Goal: Task Accomplishment & Management: Manage account settings

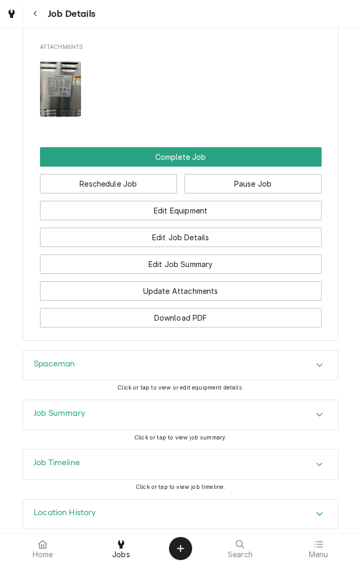
scroll to position [1121, 0]
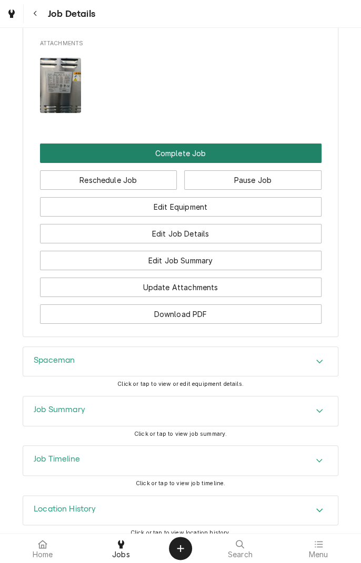
click at [227, 163] on button "Complete Job" at bounding box center [180, 153] width 281 height 19
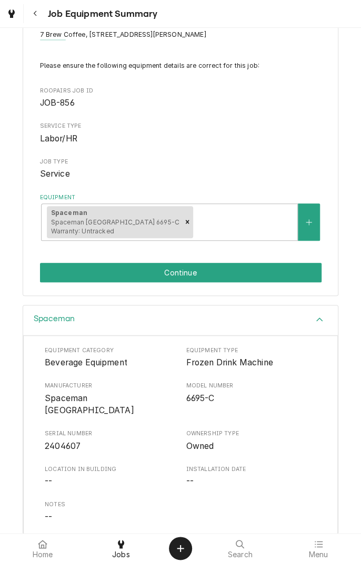
scroll to position [126, 0]
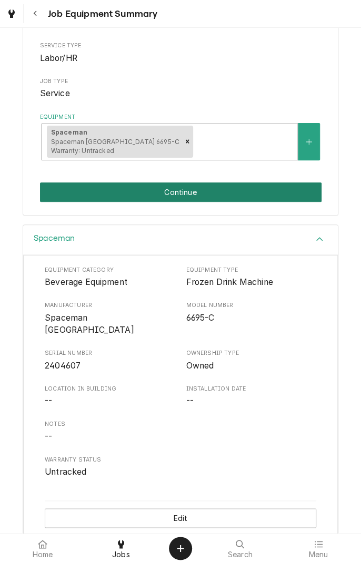
click at [251, 192] on button "Continue" at bounding box center [180, 191] width 281 height 19
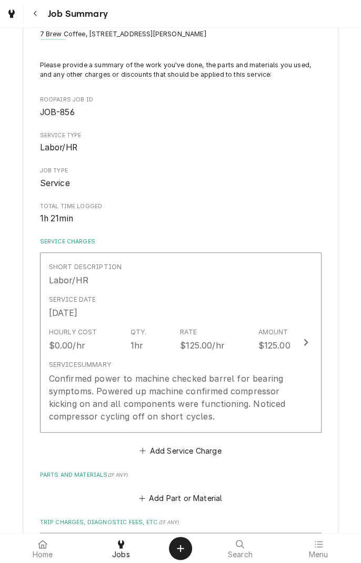
scroll to position [46, 0]
click at [195, 340] on div "$125.00/hr" at bounding box center [202, 345] width 45 height 13
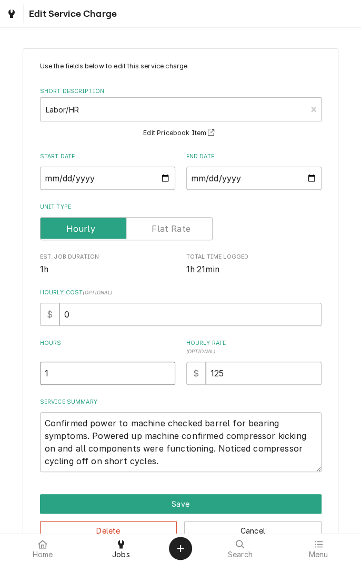
click at [116, 373] on input "1" at bounding box center [107, 373] width 135 height 23
type textarea "x"
type input "1.5"
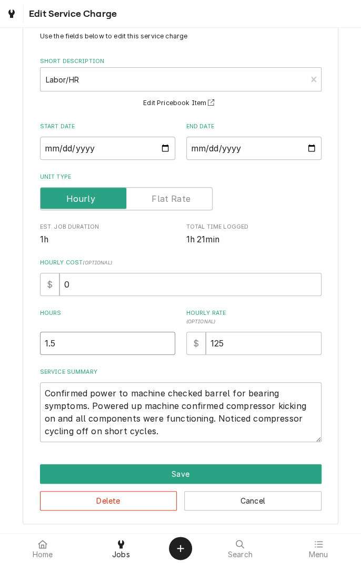
type textarea "x"
type input "1.5"
click at [169, 430] on textarea "Confirmed power to machine checked barrel for bearing symptoms. Powered up mach…" at bounding box center [180, 412] width 281 height 60
type textarea "x"
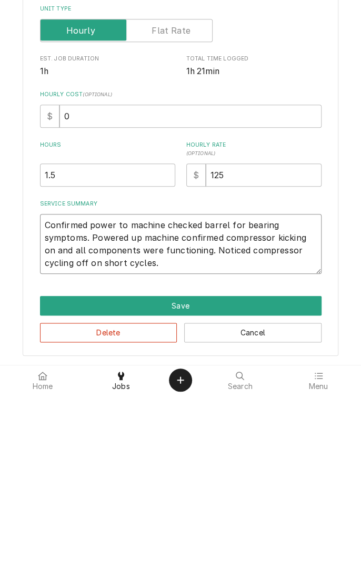
type textarea "Confirmed power to machine checked barrel for bearing symptoms. Powered up mach…"
type textarea "x"
type textarea "Confirmed power to machine checked barrel for bearing symptoms. Powered up mach…"
type textarea "x"
type textarea "Confirmed power to machine checked barrel for bearing symptoms. Powered up mach…"
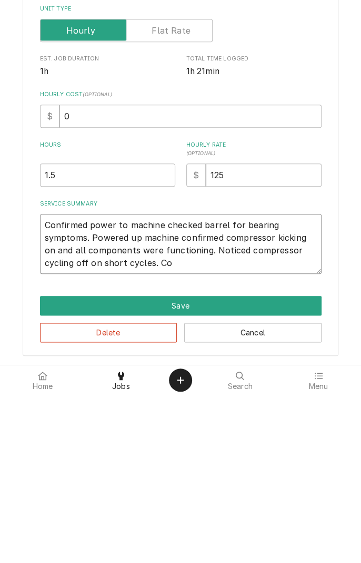
type textarea "x"
type textarea "Confirmed power to machine checked barrel for bearing symptoms. Powered up mach…"
type textarea "x"
type textarea "Confirmed power to machine checked barrel for bearing symptoms. Powered up mach…"
type textarea "x"
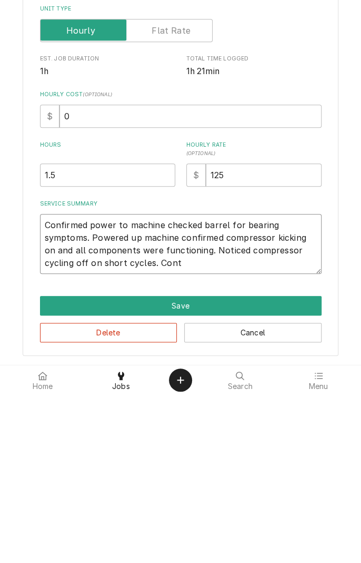
type textarea "Confirmed power to machine checked barrel for bearing symptoms. Powered up mach…"
type textarea "x"
type textarea "Confirmed power to machine checked barrel for bearing symptoms. Powered up mach…"
type textarea "x"
type textarea "Confirmed power to machine checked barrel for bearing symptoms. Powered up mach…"
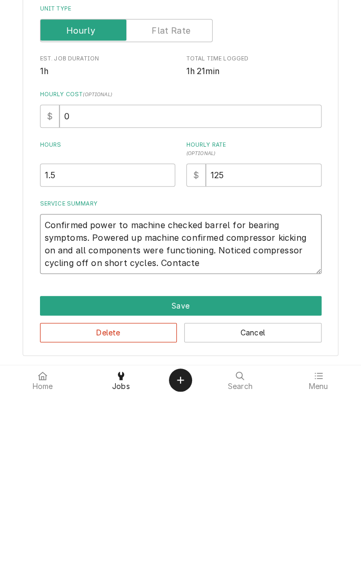
type textarea "x"
type textarea "Confirmed power to machine checked barrel for bearing symptoms. Powered up mach…"
type textarea "x"
type textarea "Confirmed power to machine checked barrel for bearing symptoms. Powered up mach…"
type textarea "x"
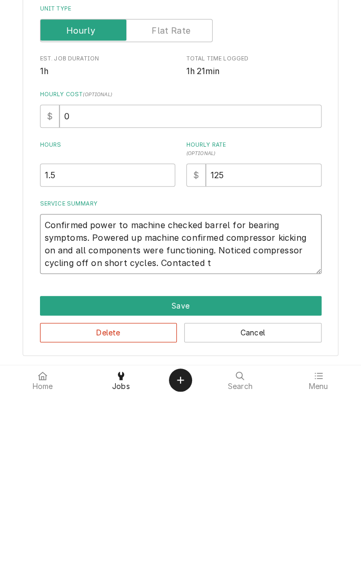
type textarea "Confirmed power to machine checked barrel for bearing symptoms. Powered up mach…"
type textarea "x"
type textarea "Confirmed power to machine checked barrel for bearing symptoms. Powered up mach…"
type textarea "x"
type textarea "Confirmed power to machine checked barrel for bearing symptoms. Powered up mach…"
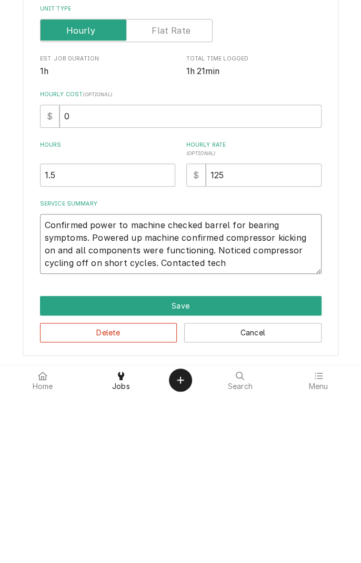
type textarea "x"
type textarea "Confirmed power to machine checked barrel for bearing symptoms. Powered up mach…"
type textarea "x"
type textarea "Confirmed power to machine checked barrel for bearing symptoms. Powered up mach…"
type textarea "x"
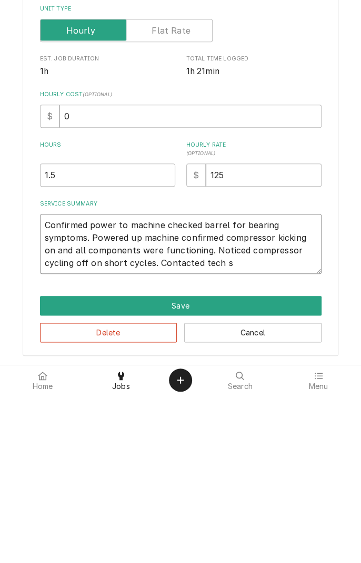
type textarea "Confirmed power to machine checked barrel for bearing symptoms. Powered up mach…"
type textarea "x"
type textarea "Confirmed power to machine checked barrel for bearing symptoms. Powered up mach…"
type textarea "x"
type textarea "Confirmed power to machine checked barrel for bearing symptoms. Powered up mach…"
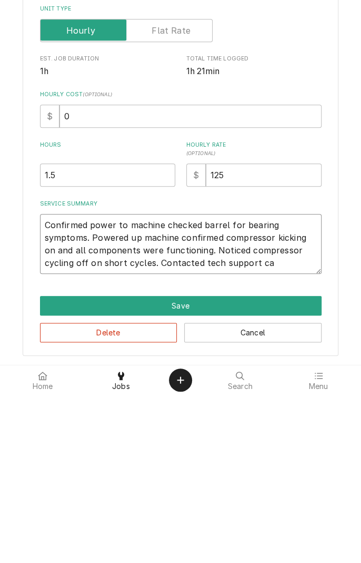
type textarea "x"
type textarea "Confirmed power to machine checked barrel for bearing symptoms. Powered up mach…"
type textarea "x"
type textarea "Confirmed power to machine checked barrel for bearing symptoms. Powered up mach…"
type textarea "x"
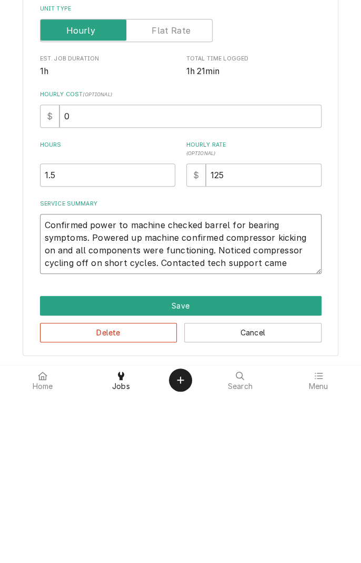
type textarea "Confirmed power to machine checked barrel for bearing symptoms. Powered up mach…"
type textarea "x"
type textarea "Confirmed power to machine checked barrel for bearing symptoms. Powered up mach…"
type textarea "x"
type textarea "Confirmed power to machine checked barrel for bearing symptoms. Powered up mach…"
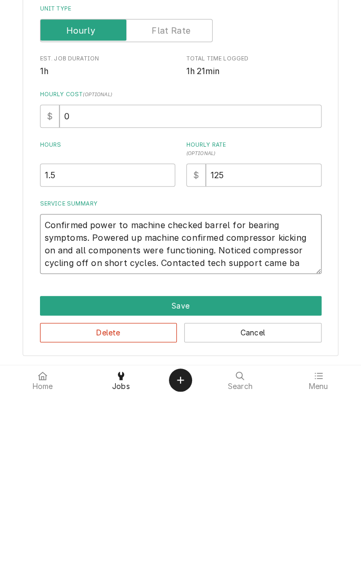
type textarea "x"
type textarea "Confirmed power to machine checked barrel for bearing symptoms. Powered up mach…"
type textarea "x"
type textarea "Confirmed power to machine checked barrel for bearing symptoms. Powered up mach…"
type textarea "x"
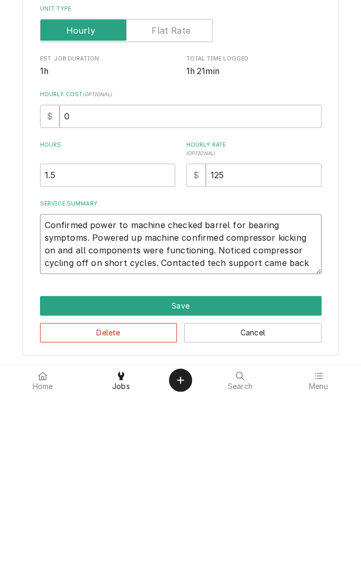
type textarea "Confirmed power to machine checked barrel for bearing symptoms. Powered up mach…"
type textarea "x"
type textarea "Confirmed power to machine checked barrel for bearing symptoms. Powered up mach…"
type textarea "x"
type textarea "Confirmed power to machine checked barrel for bearing symptoms. Powered up mach…"
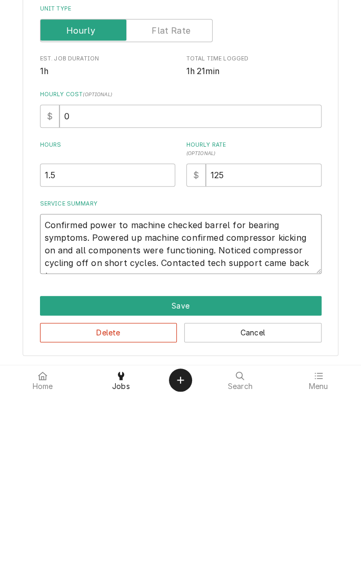
type textarea "x"
type textarea "Confirmed power to machine checked barrel for bearing symptoms. Powered up mach…"
type textarea "x"
type textarea "Confirmed power to machine checked barrel for bearing symptoms. Powered up mach…"
type textarea "x"
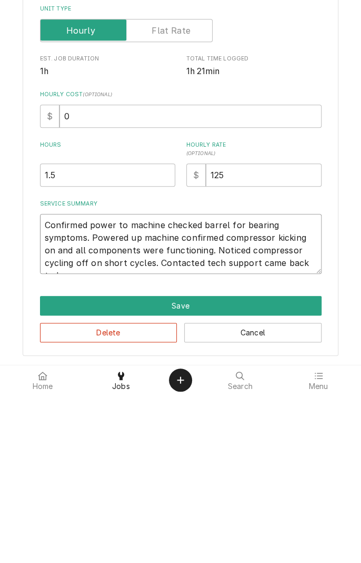
type textarea "Confirmed power to machine checked barrel for bearing symptoms. Powered up mach…"
type textarea "x"
type textarea "Confirmed power to machine checked barrel for bearing symptoms. Powered up mach…"
type textarea "x"
type textarea "Confirmed power to machine checked barrel for bearing symptoms. Powered up mach…"
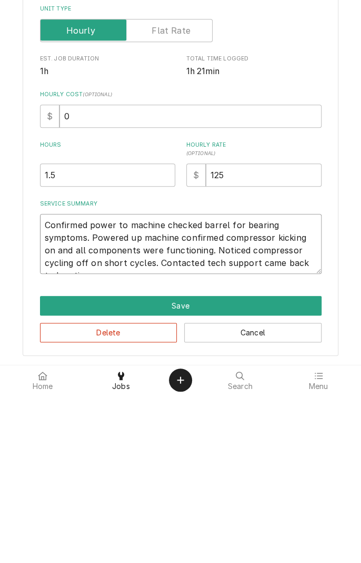
type textarea "x"
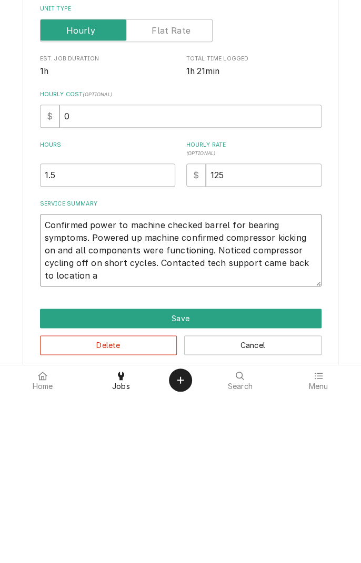
type textarea "Confirmed power to machine checked barrel for bearing symptoms. Powered up mach…"
type textarea "x"
type textarea "Confirmed power to machine checked barrel for bearing symptoms. Powered up mach…"
type textarea "x"
type textarea "Confirmed power to machine checked barrel for bearing symptoms. Powered up mach…"
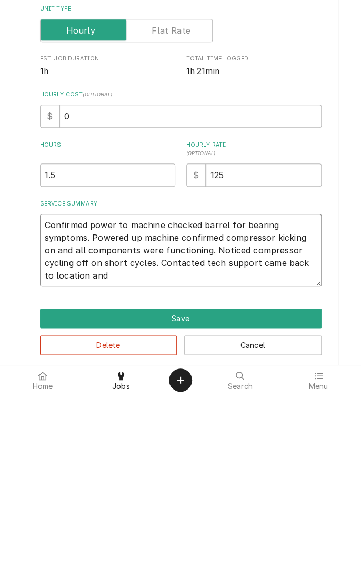
type textarea "x"
type textarea "Confirmed power to machine checked barrel for bearing symptoms. Powered up mach…"
type textarea "x"
type textarea "Confirmed power to machine checked barrel for bearing symptoms. Powered up mach…"
type textarea "x"
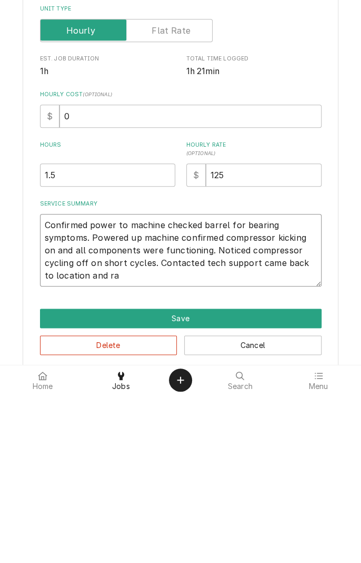
type textarea "Confirmed power to machine checked barrel for bearing symptoms. Powered up mach…"
type textarea "x"
type textarea "Confirmed power to machine checked barrel for bearing symptoms. Powered up mach…"
type textarea "x"
type textarea "Confirmed power to machine checked barrel for bearing symptoms. Powered up mach…"
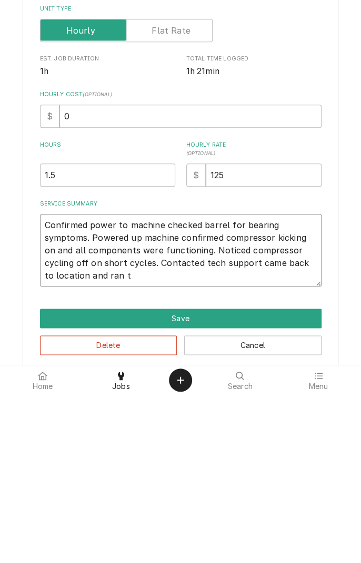
type textarea "x"
type textarea "Confirmed power to machine checked barrel for bearing symptoms. Powered up mach…"
type textarea "x"
type textarea "Confirmed power to machine checked barrel for bearing symptoms. Powered up mach…"
type textarea "x"
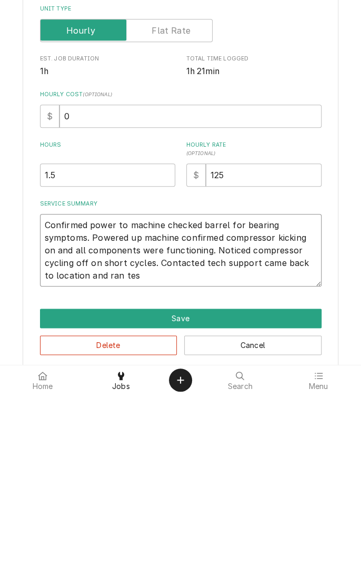
type textarea "Confirmed power to machine checked barrel for bearing symptoms. Powered up mach…"
type textarea "x"
type textarea "Confirmed power to machine checked barrel for bearing symptoms. Powered up mach…"
type textarea "x"
type textarea "Confirmed power to machine checked barrel for bearing symptoms. Powered up mach…"
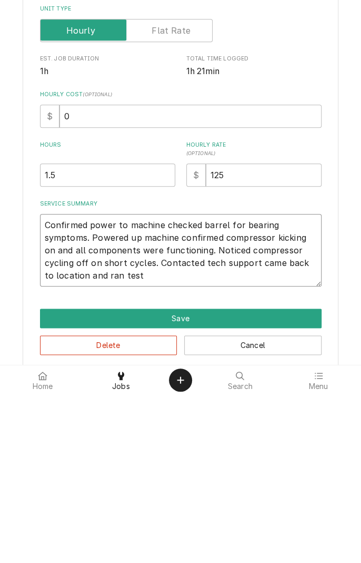
type textarea "x"
type textarea "Confirmed power to machine checked barrel for bearing symptoms. Powered up mach…"
type textarea "x"
type textarea "Confirmed power to machine checked barrel for bearing symptoms. Powered up mach…"
type textarea "x"
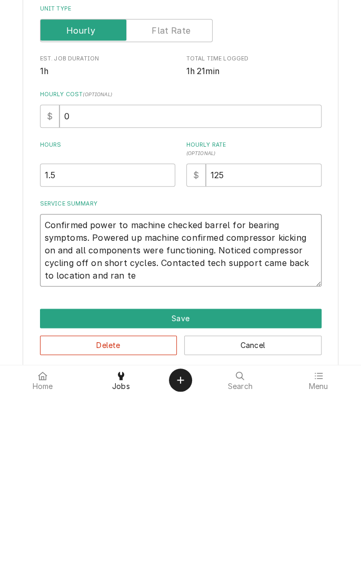
type textarea "Confirmed power to machine checked barrel for bearing symptoms. Powered up mach…"
type textarea "x"
type textarea "Confirmed power to machine checked barrel for bearing symptoms. Powered up mach…"
type textarea "x"
type textarea "Confirmed power to machine checked barrel for bearing symptoms. Powered up mach…"
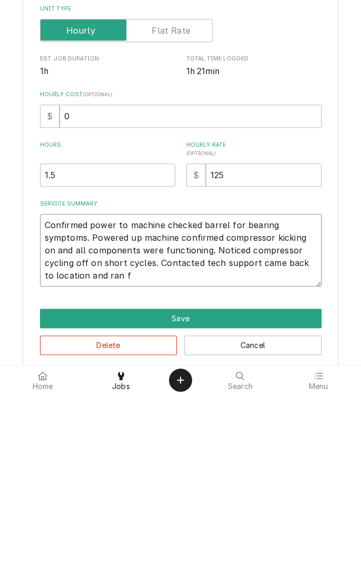
type textarea "x"
type textarea "Confirmed power to machine checked barrel for bearing symptoms. Powered up mach…"
type textarea "x"
type textarea "Confirmed power to machine checked barrel for bearing symptoms. Powered up mach…"
type textarea "x"
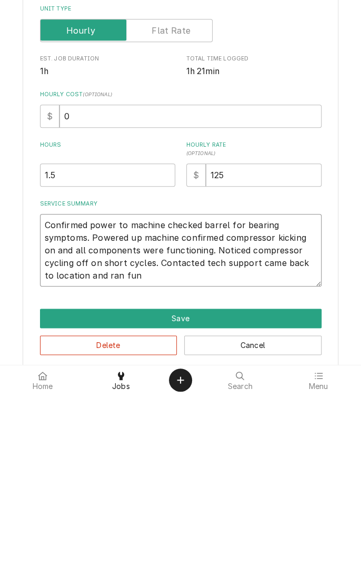
type textarea "Confirmed power to machine checked barrel for bearing symptoms. Powered up mach…"
type textarea "x"
type textarea "Confirmed power to machine checked barrel for bearing symptoms. Powered up mach…"
type textarea "x"
type textarea "Confirmed power to machine checked barrel for bearing symptoms. Powered up mach…"
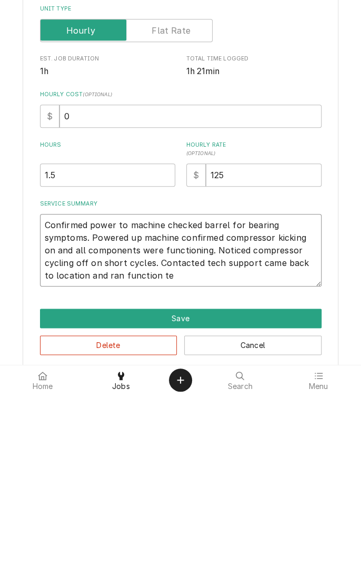
type textarea "x"
type textarea "Confirmed power to machine checked barrel for bearing symptoms. Powered up mach…"
type textarea "x"
type textarea "Confirmed power to machine checked barrel for bearing symptoms. Powered up mach…"
type textarea "x"
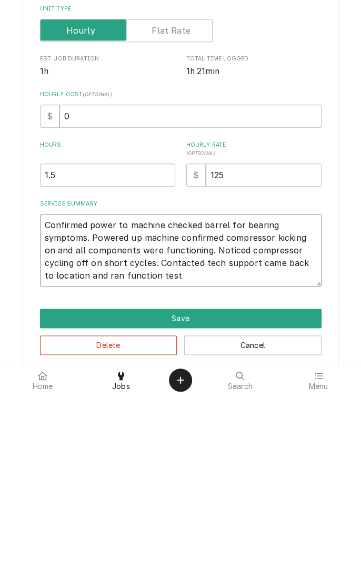
type textarea "Confirmed power to machine checked barrel for bearing symptoms. Powered up mach…"
type textarea "x"
type textarea "Confirmed power to machine checked barrel for bearing symptoms. Powered up mach…"
type textarea "x"
type textarea "Confirmed power to machine checked barrel for bearing symptoms. Powered up mach…"
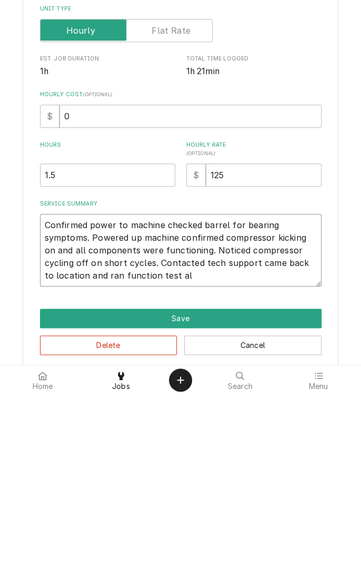
type textarea "x"
type textarea "Confirmed power to machine checked barrel for bearing symptoms. Powered up mach…"
type textarea "x"
type textarea "Confirmed power to machine checked barrel for bearing symptoms. Powered up mach…"
type textarea "x"
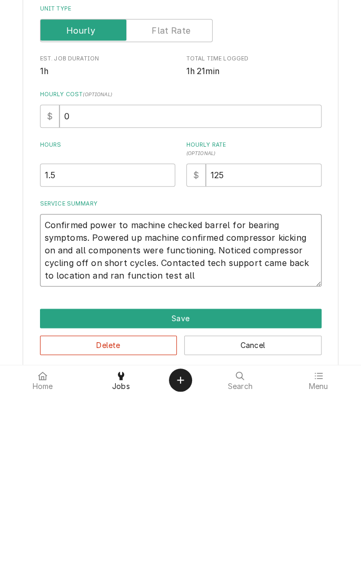
type textarea "Confirmed power to machine checked barrel for bearing symptoms. Powered up mach…"
type textarea "x"
type textarea "Confirmed power to machine checked barrel for bearing symptoms. Powered up mach…"
type textarea "x"
type textarea "Confirmed power to machine checked barrel for bearing symptoms. Powered up mach…"
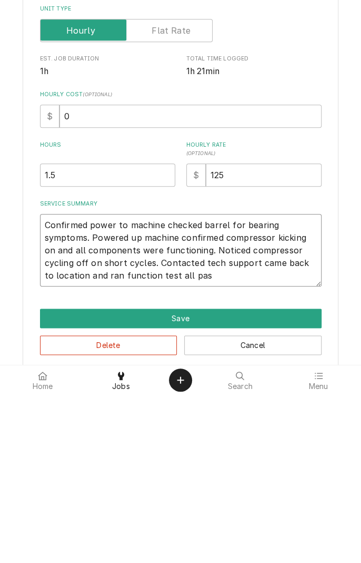
type textarea "x"
type textarea "Confirmed power to machine checked barrel for bearing symptoms. Powered up mach…"
type textarea "x"
type textarea "Confirmed power to machine checked barrel for bearing symptoms. Powered up mach…"
type textarea "x"
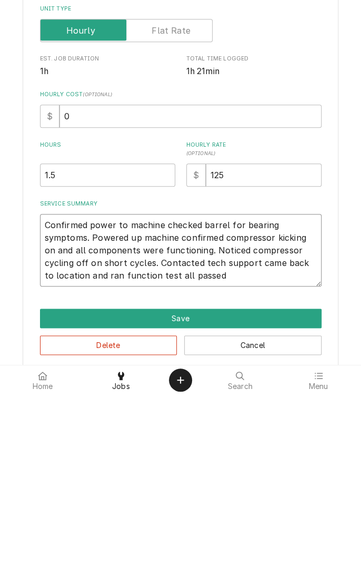
type textarea "Confirmed power to machine checked barrel for bearing symptoms. Powered up mach…"
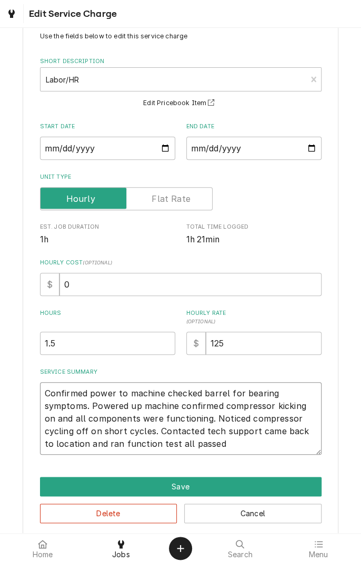
scroll to position [43, 0]
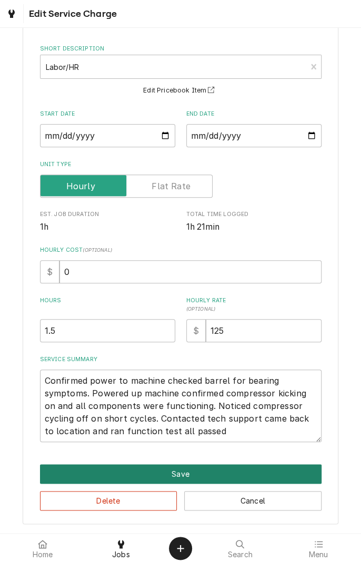
click at [213, 478] on button "Save" at bounding box center [180, 473] width 281 height 19
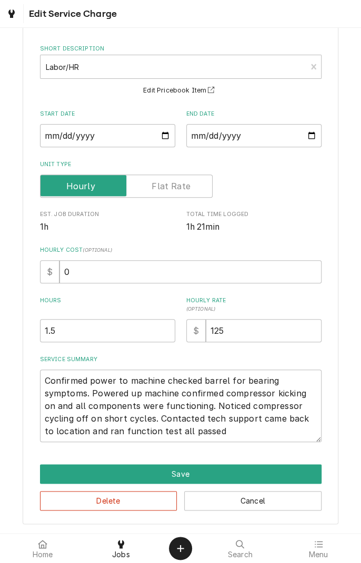
type textarea "x"
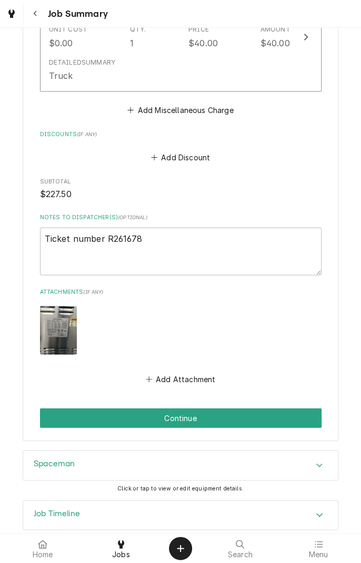
scroll to position [638, 0]
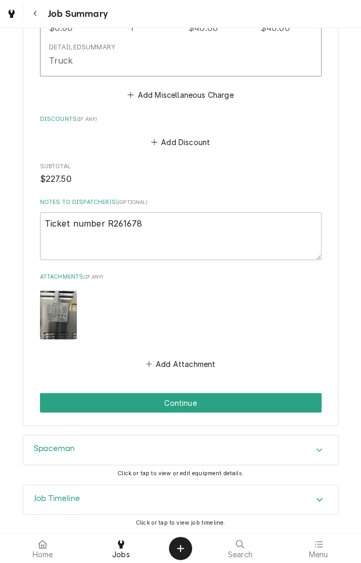
click at [301, 444] on div "Spaceman" at bounding box center [180, 449] width 314 height 29
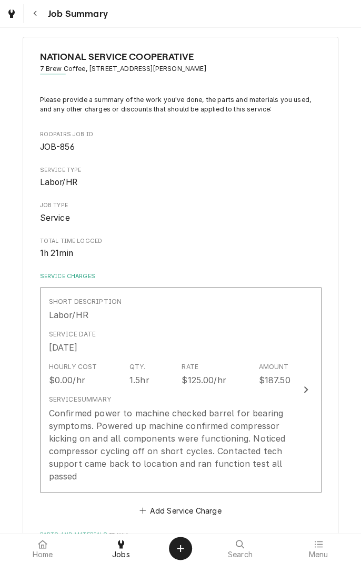
scroll to position [0, 0]
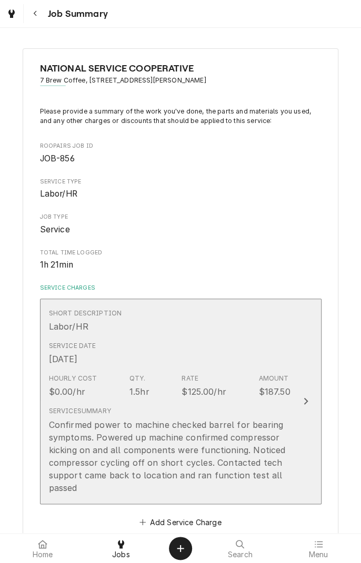
click at [301, 400] on div "Update Line Item" at bounding box center [306, 401] width 14 height 13
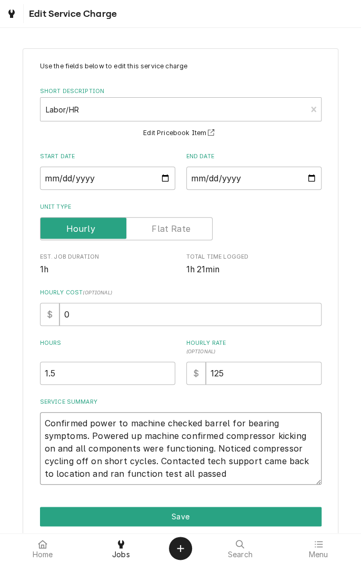
click at [192, 479] on textarea "Confirmed power to machine checked barrel for bearing symptoms. Powered up mach…" at bounding box center [180, 448] width 281 height 73
type textarea "x"
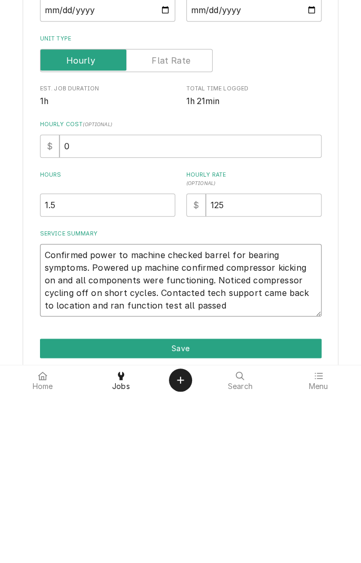
type textarea "Confirmed power to machine checked barrel for bearing symptoms. Powered up mach…"
type textarea "x"
type textarea "Confirmed power to machine checked barrel for bearing symptoms. Powered up mach…"
type textarea "x"
type textarea "Confirmed power to machine checked barrel for bearing symptoms. Powered up mach…"
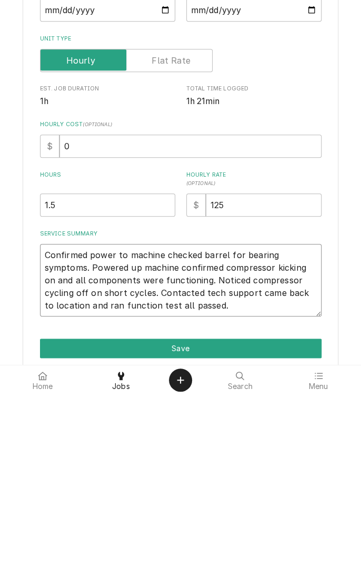
type textarea "x"
type textarea "Confirmed power to machine checked barrel for bearing symptoms. Powered up mach…"
type textarea "x"
type textarea "Confirmed power to machine checked barrel for bearing symptoms. Powered up mach…"
type textarea "x"
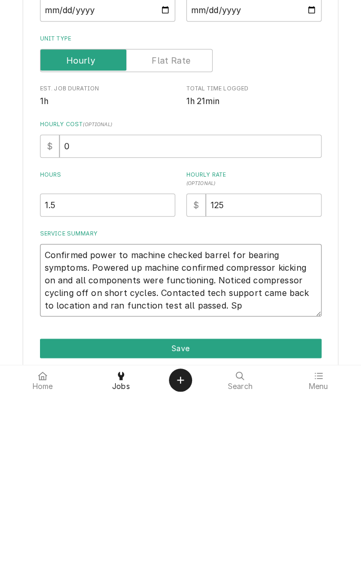
type textarea "Confirmed power to machine checked barrel for bearing symptoms. Powered up mach…"
type textarea "x"
type textarea "Confirmed power to machine checked barrel for bearing symptoms. Powered up mach…"
type textarea "x"
type textarea "Confirmed power to machine checked barrel for bearing symptoms. Powered up mach…"
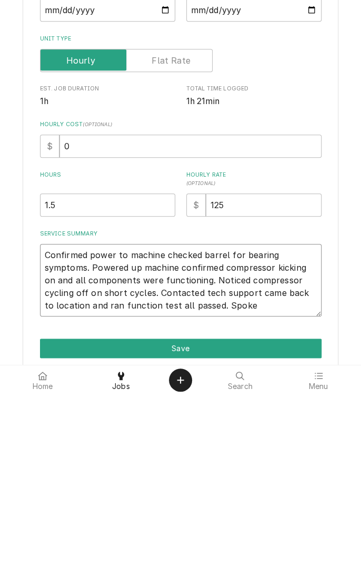
type textarea "x"
type textarea "Confirmed power to machine checked barrel for bearing symptoms. Powered up mach…"
type textarea "x"
type textarea "Confirmed power to machine checked barrel for bearing symptoms. Powered up mach…"
type textarea "x"
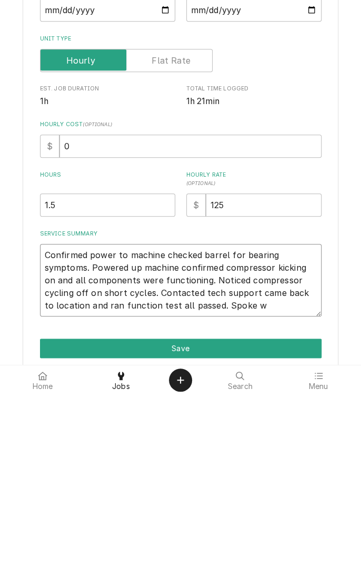
type textarea "Confirmed power to machine checked barrel for bearing symptoms. Powered up mach…"
type textarea "x"
type textarea "Confirmed power to machine checked barrel for bearing symptoms. Powered up mach…"
type textarea "x"
type textarea "Confirmed power to machine checked barrel for bearing symptoms. Powered up mach…"
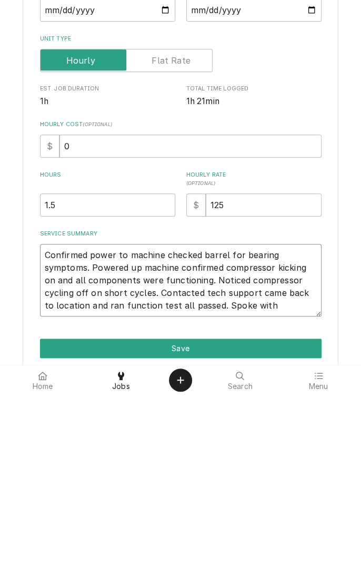
type textarea "x"
type textarea "Confirmed power to machine checked barrel for bearing symptoms. Powered up mach…"
type textarea "x"
type textarea "Confirmed power to machine checked barrel for bearing symptoms. Powered up mach…"
type textarea "x"
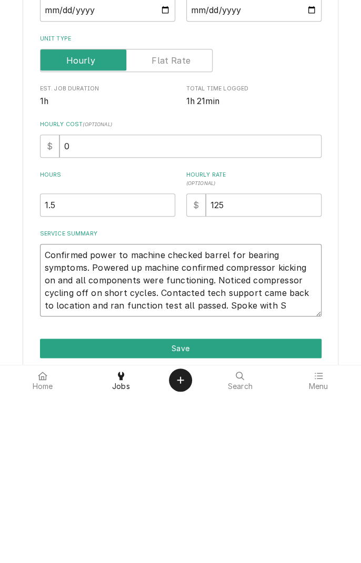
type textarea "Confirmed power to machine checked barrel for bearing symptoms. Powered up mach…"
type textarea "x"
type textarea "Confirmed power to machine checked barrel for bearing symptoms. Powered up mach…"
type textarea "x"
type textarea "Confirmed power to machine checked barrel for bearing symptoms. Powered up mach…"
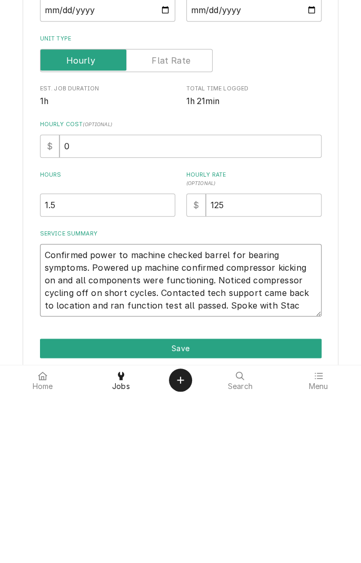
type textarea "x"
type textarea "Confirmed power to machine checked barrel for bearing symptoms. Powered up mach…"
type textarea "x"
type textarea "Confirmed power to machine checked barrel for bearing symptoms. Powered up mach…"
type textarea "x"
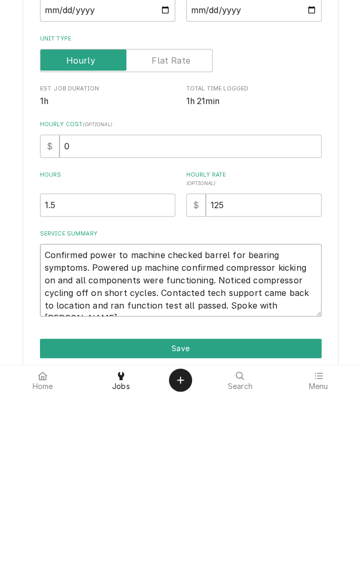
type textarea "Confirmed power to machine checked barrel for bearing symptoms. Powered up mach…"
type textarea "x"
type textarea "Confirmed power to machine checked barrel for bearing symptoms. Powered up mach…"
type textarea "x"
type textarea "Confirmed power to machine checked barrel for bearing symptoms. Powered up mach…"
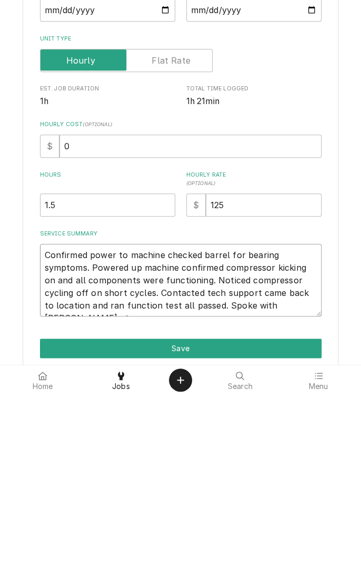
type textarea "x"
type textarea "Confirmed power to machine checked barrel for bearing symptoms. Powered up mach…"
type textarea "x"
type textarea "Confirmed power to machine checked barrel for bearing symptoms. Powered up mach…"
type textarea "x"
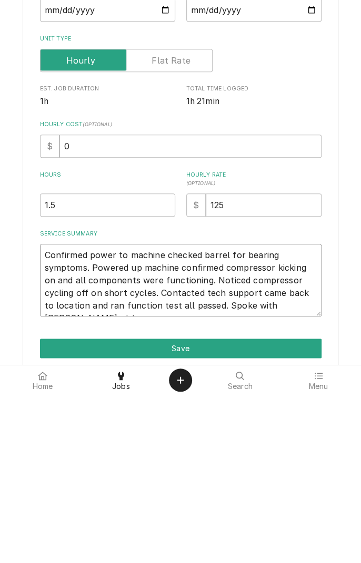
type textarea "Confirmed power to machine checked barrel for bearing symptoms. Powered up mach…"
type textarea "x"
type textarea "Confirmed power to machine checked barrel for bearing symptoms. Powered up mach…"
type textarea "x"
type textarea "Confirmed power to machine checked barrel for bearing symptoms. Powered up mach…"
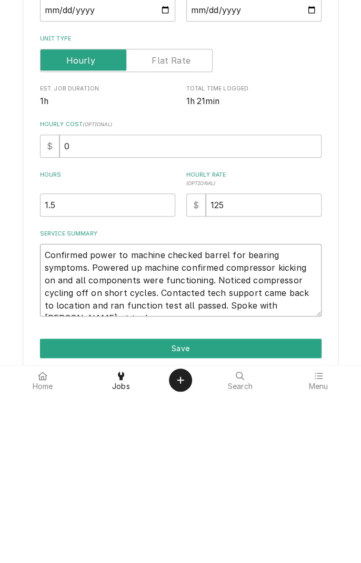
type textarea "x"
type textarea "Confirmed power to machine checked barrel for bearing symptoms. Powered up mach…"
type textarea "x"
type textarea "Confirmed power to machine checked barrel for bearing symptoms. Powered up mach…"
type textarea "x"
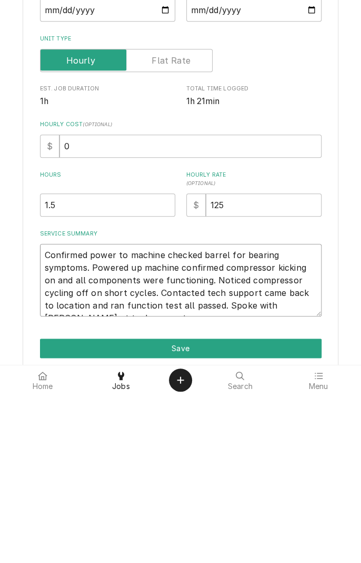
type textarea "Confirmed power to machine checked barrel for bearing symptoms. Powered up mach…"
type textarea "x"
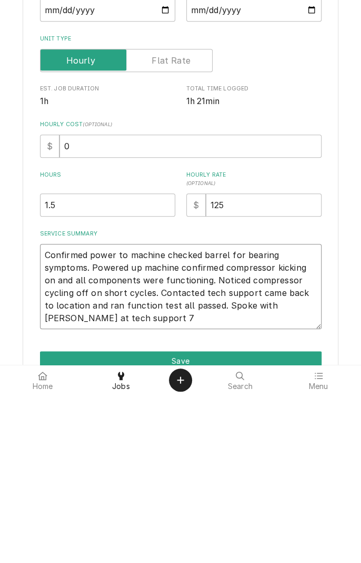
type textarea "Confirmed power to machine checked barrel for bearing symptoms. Powered up mach…"
type textarea "x"
type textarea "Confirmed power to machine checked barrel for bearing symptoms. Powered up mach…"
type textarea "x"
type textarea "Confirmed power to machine checked barrel for bearing symptoms. Powered up mach…"
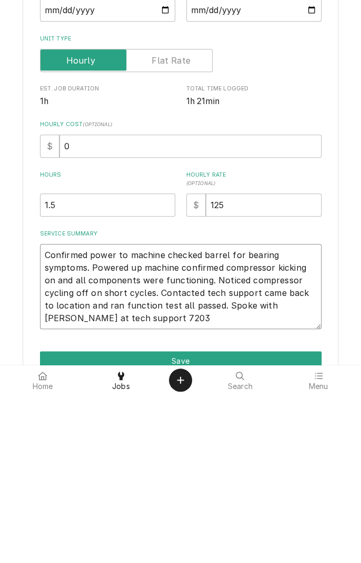
type textarea "x"
type textarea "Confirmed power to machine checked barrel for bearing symptoms. Powered up mach…"
type textarea "x"
type textarea "Confirmed power to machine checked barrel for bearing symptoms. Powered up mach…"
type textarea "x"
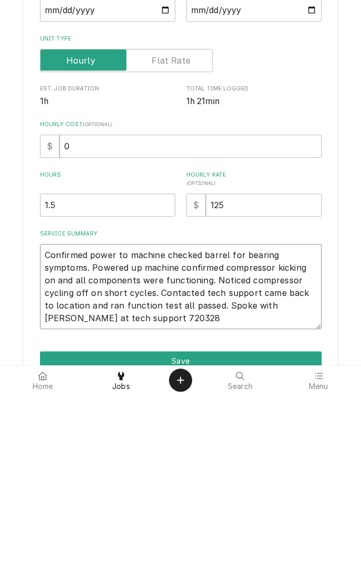
type textarea "Confirmed power to machine checked barrel for bearing symptoms. Powered up mach…"
type textarea "x"
type textarea "Confirmed power to machine checked barrel for bearing symptoms. Powered up mach…"
type textarea "x"
type textarea "Confirmed power to machine checked barrel for bearing symptoms. Powered up mach…"
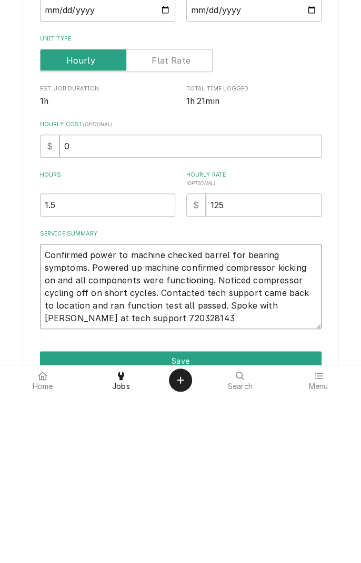
type textarea "x"
type textarea "Confirmed power to machine checked barrel for bearing symptoms. Powered up mach…"
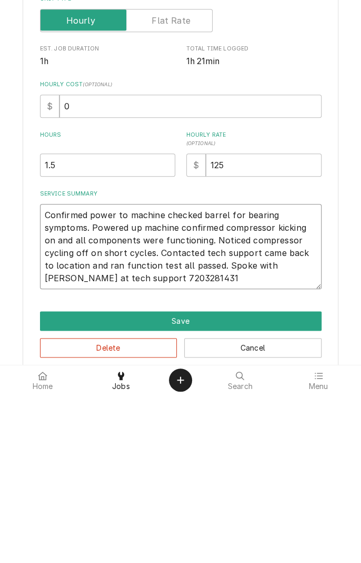
scroll to position [55, 0]
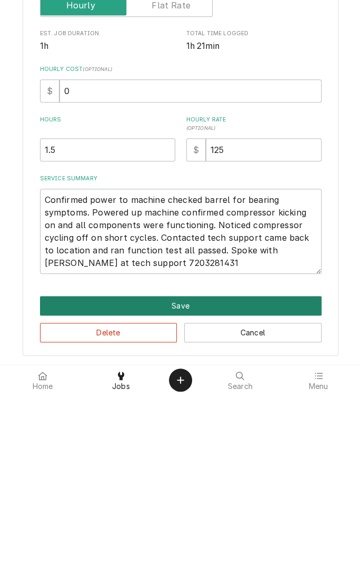
click at [258, 474] on button "Save" at bounding box center [180, 473] width 281 height 19
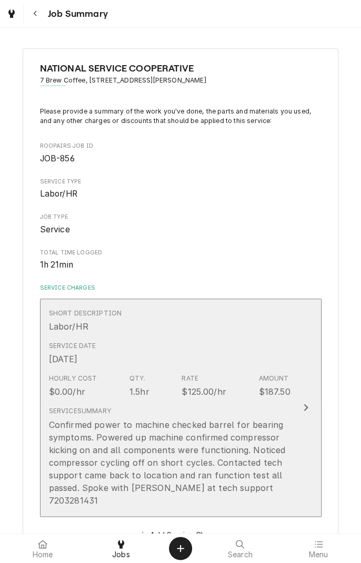
click at [288, 492] on div "Confirmed power to machine checked barrel for bearing symptoms. Powered up mach…" at bounding box center [169, 463] width 241 height 88
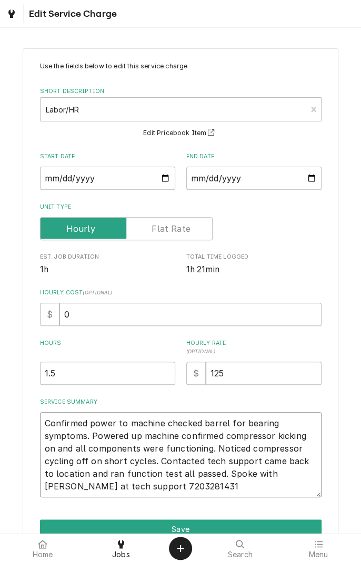
click at [125, 489] on textarea "Confirmed power to machine checked barrel for bearing symptoms. Powered up mach…" at bounding box center [180, 454] width 281 height 85
type textarea "x"
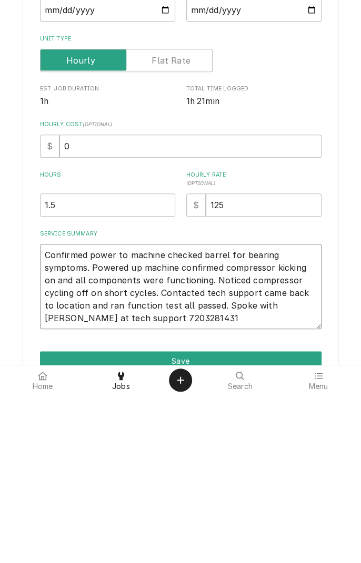
type textarea "Confirmed power to machine checked barrel for bearing symptoms. Powered up mach…"
type textarea "x"
type textarea "Confirmed power to machine checked barrel for bearing symptoms. Powered up mach…"
type textarea "x"
type textarea "Confirmed power to machine checked barrel for bearing symptoms. Powered up mach…"
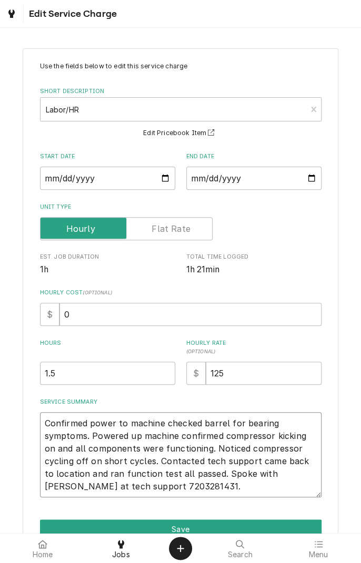
scroll to position [55, 0]
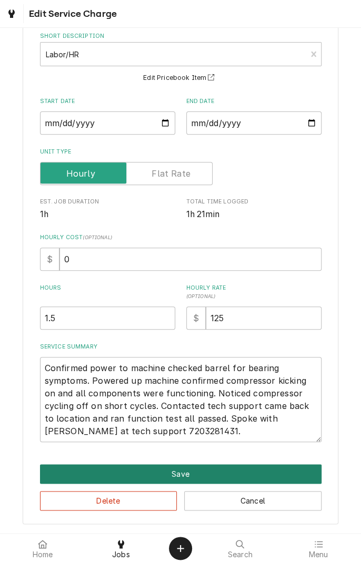
click at [278, 477] on button "Save" at bounding box center [180, 473] width 281 height 19
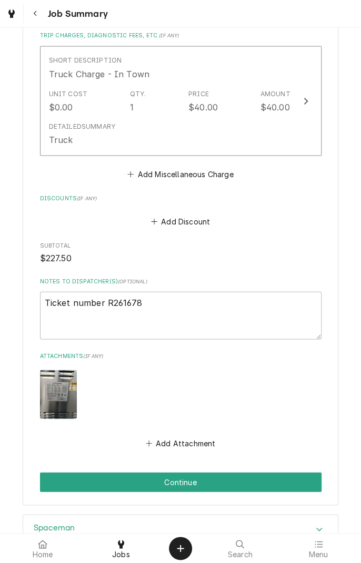
scroll to position [638, 0]
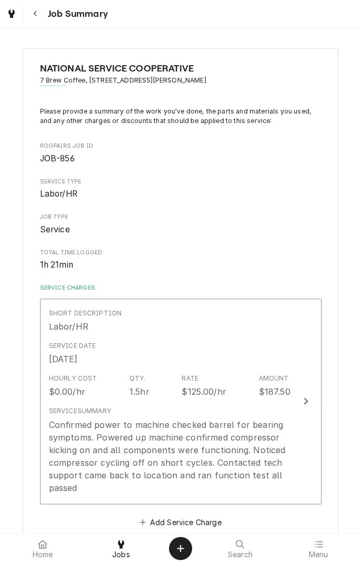
scroll to position [46, 0]
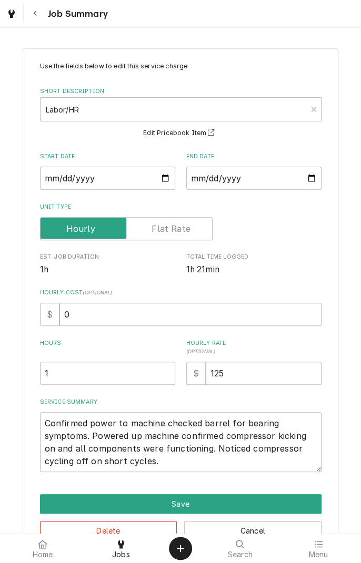
scroll to position [30, 0]
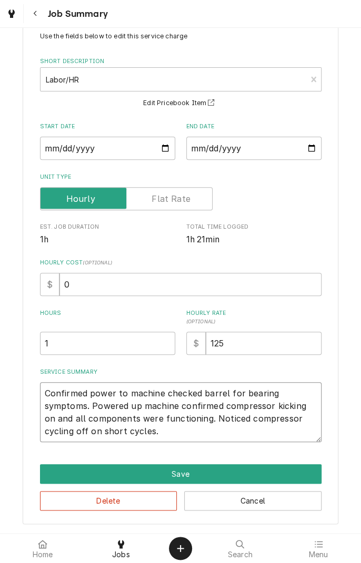
click at [221, 436] on textarea "Confirmed power to machine checked barrel for bearing symptoms. Powered up mach…" at bounding box center [180, 412] width 281 height 60
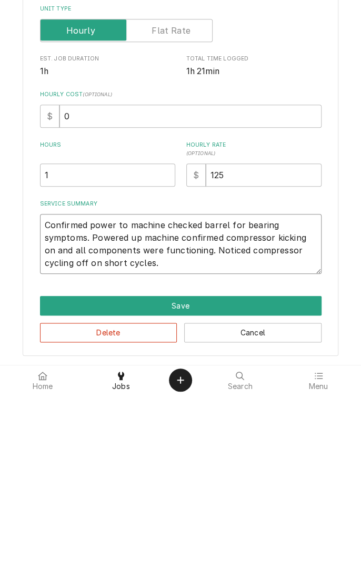
scroll to position [0, 0]
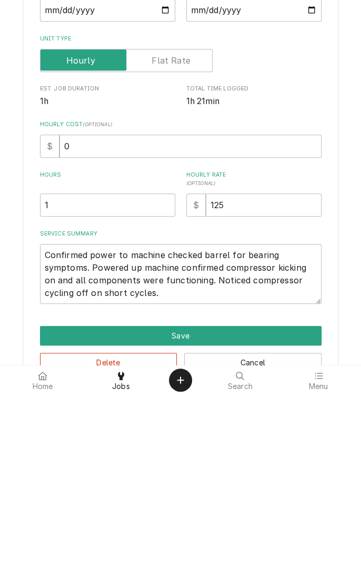
click at [123, 547] on icon at bounding box center [121, 544] width 6 height 8
type textarea "x"
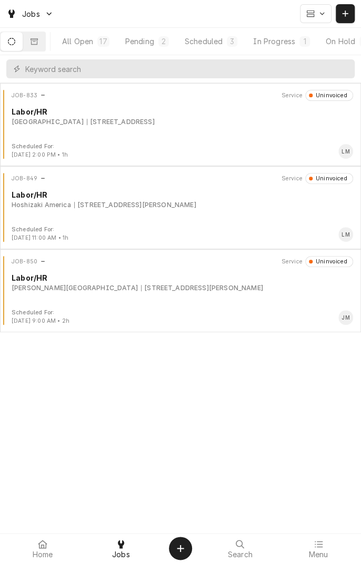
scroll to position [0, 98]
click at [188, 42] on div "In Progress" at bounding box center [181, 41] width 42 height 11
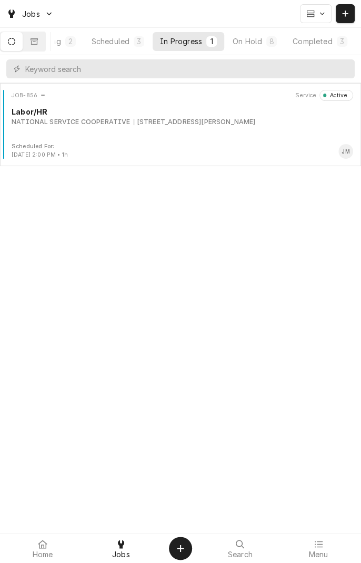
click at [229, 123] on div "6410 N Navarro St, Victoria, TX 77904" at bounding box center [195, 121] width 122 height 9
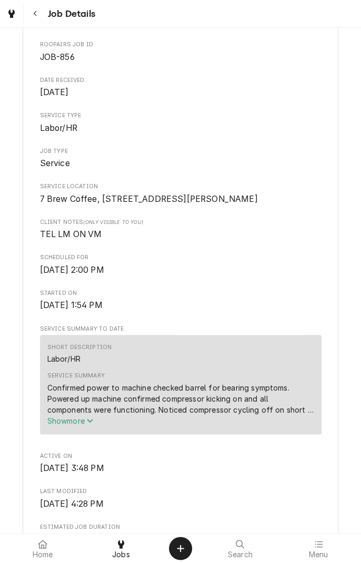
scroll to position [102, 0]
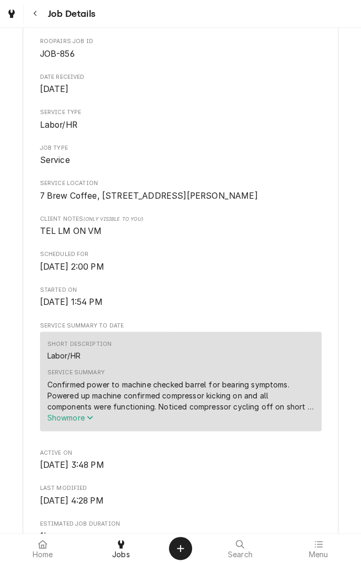
click at [91, 420] on icon "Service Summary" at bounding box center [90, 418] width 6 height 4
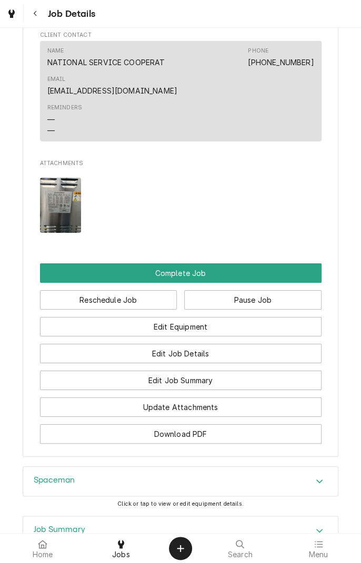
scroll to position [1015, 0]
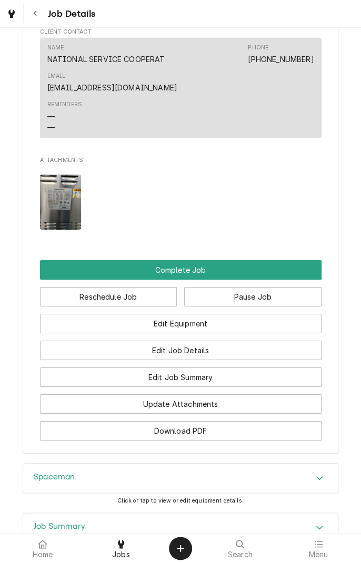
click at [220, 387] on button "Edit Job Summary" at bounding box center [180, 377] width 281 height 19
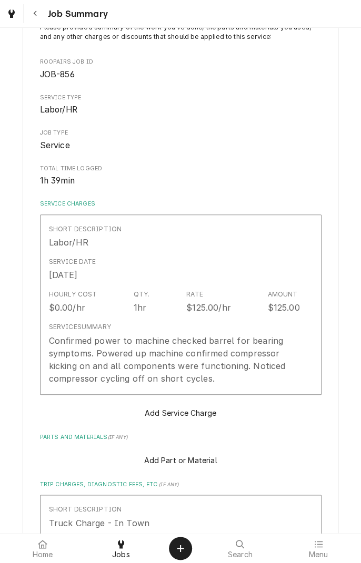
scroll to position [86, 0]
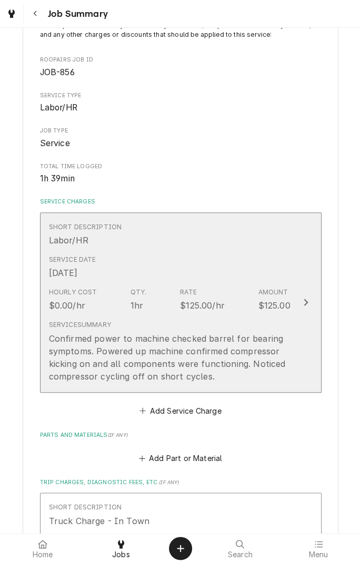
click at [251, 356] on div "Confirmed power to machine checked barrel for bearing symptoms. Powered up mach…" at bounding box center [169, 357] width 241 height 50
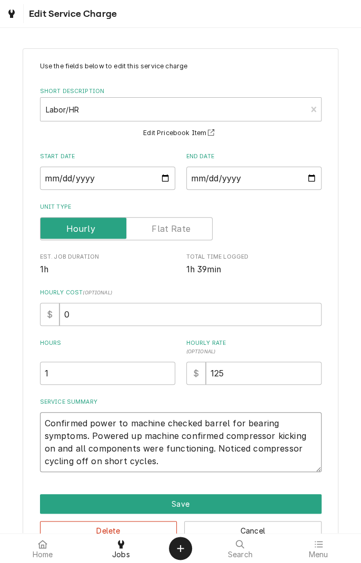
click at [200, 458] on textarea "Confirmed power to machine checked barrel for bearing symptoms. Powered up mach…" at bounding box center [180, 442] width 281 height 60
type textarea "x"
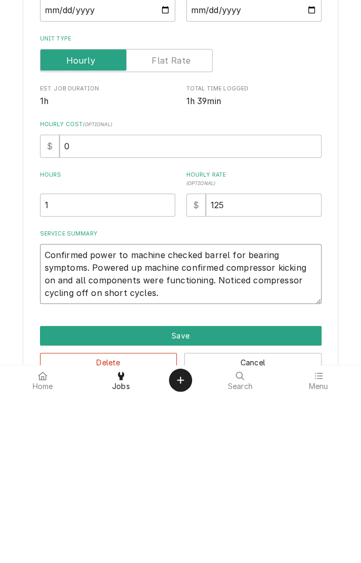
type textarea "Confirmed power to machine checked barrel for bearing symptoms. Powered up mach…"
type textarea "x"
type textarea "Confirmed power to machine checked barrel for bearing symptoms. Powered up mach…"
type textarea "x"
type textarea "Confirmed power to machine checked barrel for bearing symptoms. Powered up mach…"
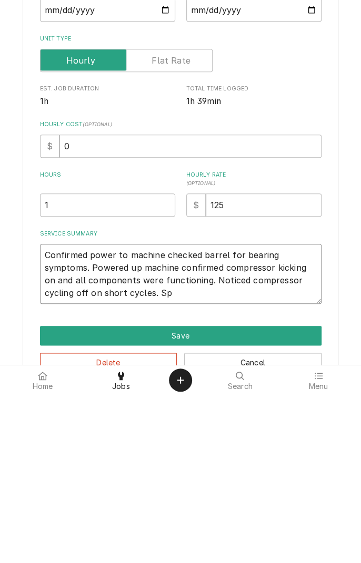
type textarea "x"
type textarea "Confirmed power to machine checked barrel for bearing symptoms. Powered up mach…"
type textarea "x"
type textarea "Confirmed power to machine checked barrel for bearing symptoms. Powered up mach…"
type textarea "x"
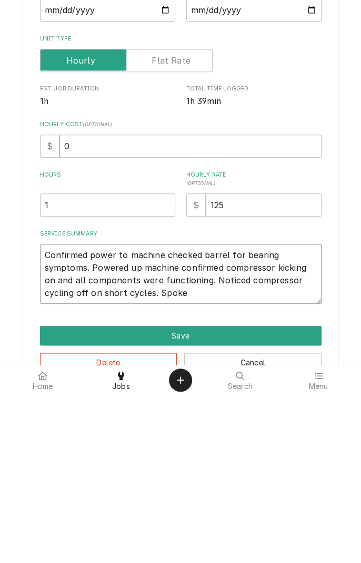
type textarea "Confirmed power to machine checked barrel for bearing symptoms. Powered up mach…"
type textarea "x"
type textarea "Confirmed power to machine checked barrel for bearing symptoms. Powered up mach…"
type textarea "x"
type textarea "Confirmed power to machine checked barrel for bearing symptoms. Powered up mach…"
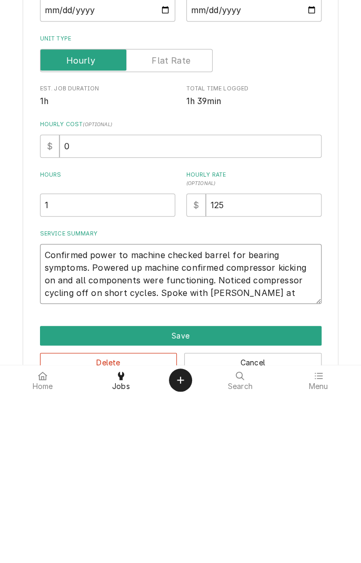
type textarea "x"
type textarea "Confirmed power to machine checked barrel for bearing symptoms. Powered up mach…"
type textarea "x"
type textarea "Confirmed power to machine checked barrel for bearing symptoms. Powered up mach…"
type textarea "x"
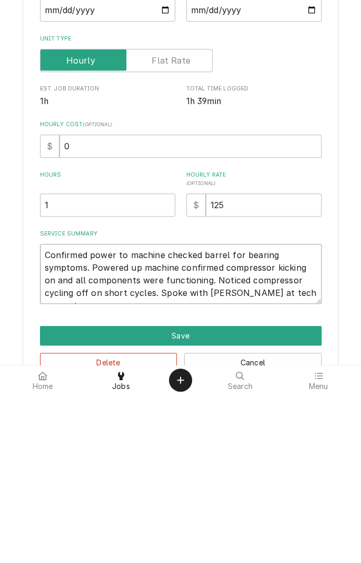
type textarea "Confirmed power to machine checked barrel for bearing symptoms. Powered up mach…"
type textarea "x"
type textarea "Confirmed power to machine checked barrel for bearing symptoms. Powered up mach…"
type textarea "x"
type textarea "Confirmed power to machine checked barrel for bearing symptoms. Powered up mach…"
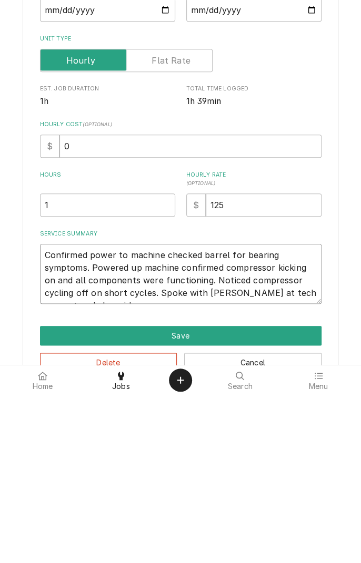
type textarea "x"
type textarea "Confirmed power to machine checked barrel for bearing symptoms. Powered up mach…"
type textarea "x"
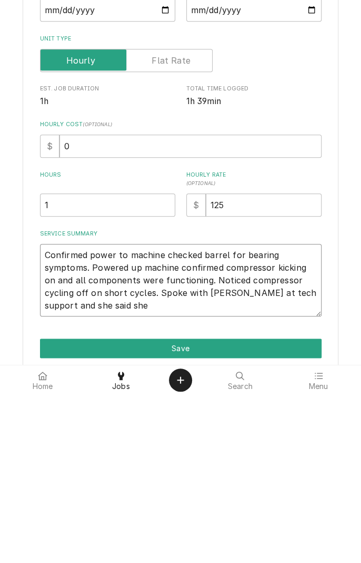
type textarea "Confirmed power to machine checked barrel for bearing symptoms. Powered up mach…"
type textarea "x"
type textarea "Confirmed power to machine checked barrel for bearing symptoms. Powered up mach…"
type textarea "x"
type textarea "Confirmed power to machine checked barrel for bearing symptoms. Powered up mach…"
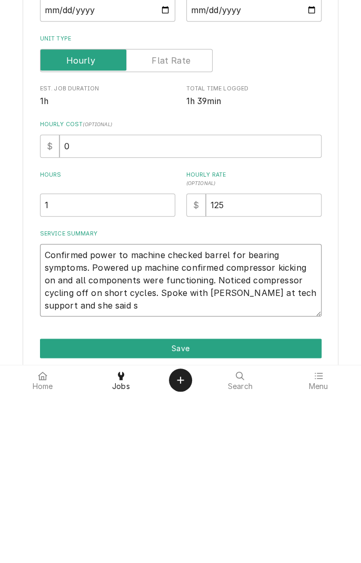
type textarea "x"
type textarea "Confirmed power to machine checked barrel for bearing symptoms. Powered up mach…"
type textarea "x"
type textarea "Confirmed power to machine checked barrel for bearing symptoms. Powered up mach…"
type textarea "x"
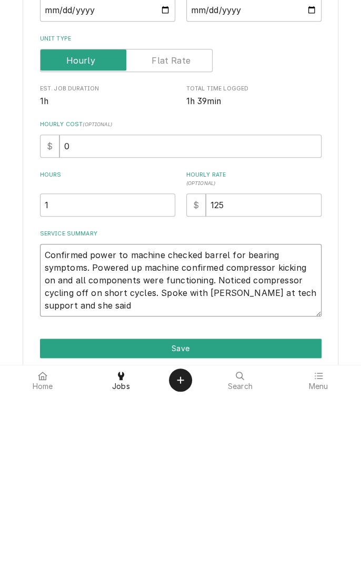
type textarea "Confirmed power to machine checked barrel for bearing symptoms. Powered up mach…"
type textarea "x"
type textarea "Confirmed power to machine checked barrel for bearing symptoms. Powered up mach…"
type textarea "x"
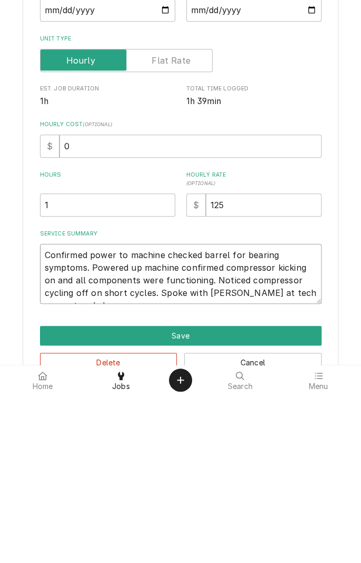
type textarea "Confirmed power to machine checked barrel for bearing symptoms. Powered up mach…"
type textarea "x"
type textarea "Confirmed power to machine checked barrel for bearing symptoms. Powered up mach…"
type textarea "x"
type textarea "Confirmed power to machine checked barrel for bearing symptoms. Powered up mach…"
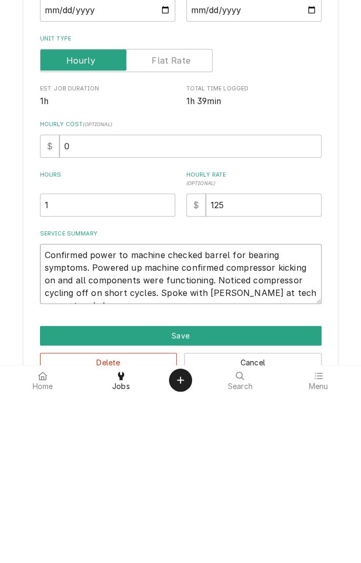
type textarea "x"
type textarea "Confirmed power to machine checked barrel for bearing symptoms. Powered up mach…"
type textarea "x"
type textarea "Confirmed power to machine checked barrel for bearing symptoms. Powered up mach…"
type textarea "x"
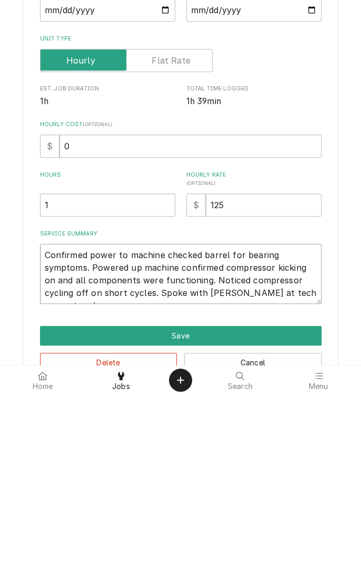
type textarea "Confirmed power to machine checked barrel for bearing symptoms. Powered up mach…"
type textarea "x"
type textarea "Confirmed power to machine checked barrel for bearing symptoms. Powered up mach…"
type textarea "x"
type textarea "Confirmed power to machine checked barrel for bearing symptoms. Powered up mach…"
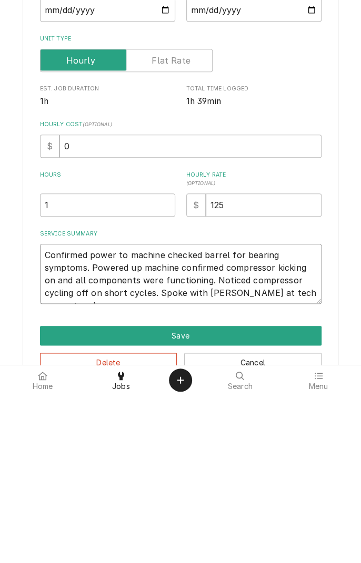
type textarea "x"
type textarea "Confirmed power to machine checked barrel for bearing symptoms. Powered up mach…"
type textarea "x"
type textarea "Confirmed power to machine checked barrel for bearing symptoms. Powered up mach…"
type textarea "x"
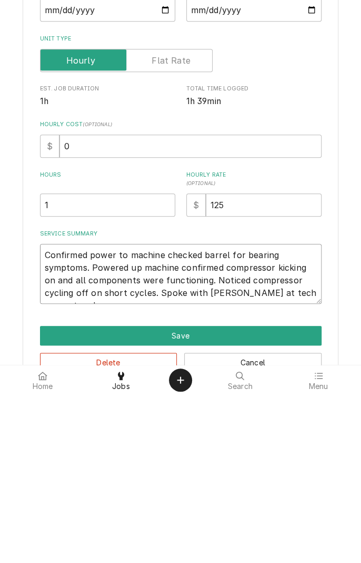
type textarea "Confirmed power to machine checked barrel for bearing symptoms. Powered up mach…"
type textarea "x"
type textarea "Confirmed power to machine checked barrel for bearing symptoms. Powered up mach…"
type textarea "x"
type textarea "Confirmed power to machine checked barrel for bearing symptoms. Powered up mach…"
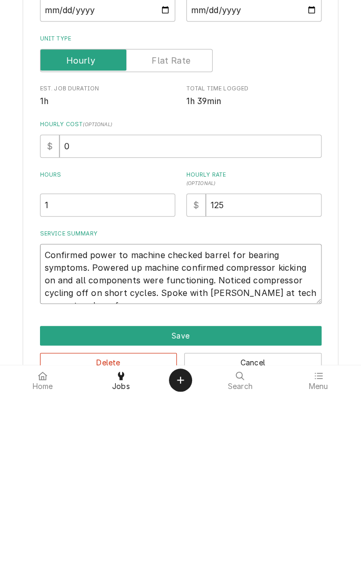
type textarea "x"
type textarea "Confirmed power to machine checked barrel for bearing symptoms. Powered up mach…"
type textarea "x"
type textarea "Confirmed power to machine checked barrel for bearing symptoms. Powered up mach…"
type textarea "x"
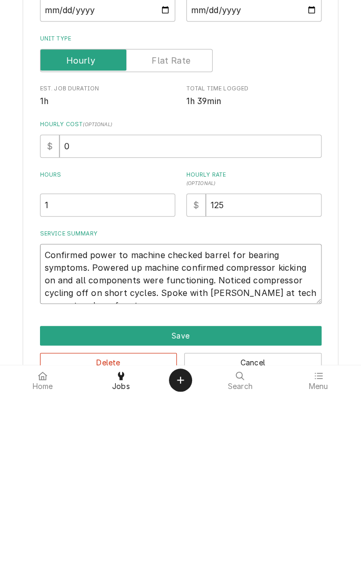
type textarea "Confirmed power to machine checked barrel for bearing symptoms. Powered up mach…"
type textarea "x"
type textarea "Confirmed power to machine checked barrel for bearing symptoms. Powered up mach…"
type textarea "x"
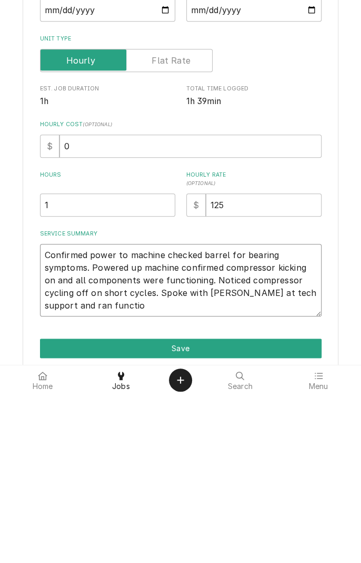
type textarea "Confirmed power to machine checked barrel for bearing symptoms. Powered up mach…"
type textarea "x"
type textarea "Confirmed power to machine checked barrel for bearing symptoms. Powered up mach…"
type textarea "x"
type textarea "Confirmed power to machine checked barrel for bearing symptoms. Powered up mach…"
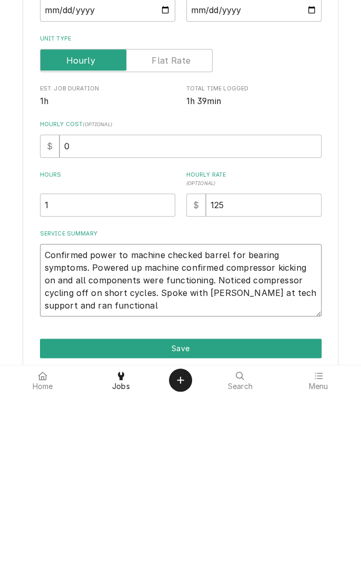
type textarea "x"
type textarea "Confirmed power to machine checked barrel for bearing symptoms. Powered up mach…"
type textarea "x"
type textarea "Confirmed power to machine checked barrel for bearing symptoms. Powered up mach…"
type textarea "x"
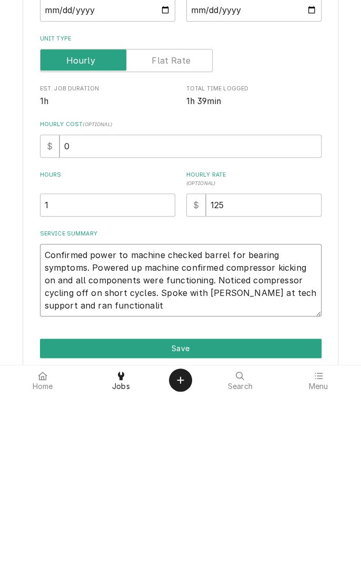
type textarea "Confirmed power to machine checked barrel for bearing symptoms. Powered up mach…"
type textarea "x"
type textarea "Confirmed power to machine checked barrel for bearing symptoms. Powered up mach…"
type textarea "x"
type textarea "Confirmed power to machine checked barrel for bearing symptoms. Powered up mach…"
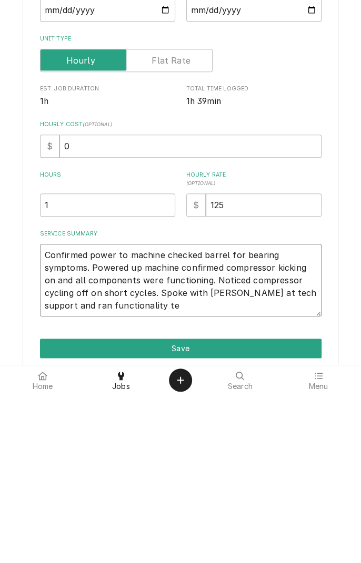
type textarea "x"
type textarea "Confirmed power to machine checked barrel for bearing symptoms. Powered up mach…"
type textarea "x"
type textarea "Confirmed power to machine checked barrel for bearing symptoms. Powered up mach…"
type textarea "x"
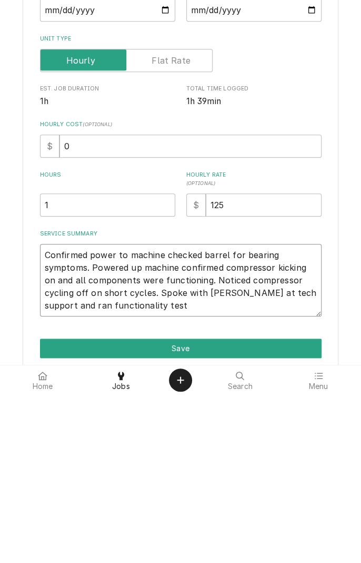
type textarea "Confirmed power to machine checked barrel for bearing symptoms. Powered up mach…"
type textarea "x"
type textarea "Confirmed power to machine checked barrel for bearing symptoms. Powered up mach…"
type textarea "x"
type textarea "Confirmed power to machine checked barrel for bearing symptoms. Powered up mach…"
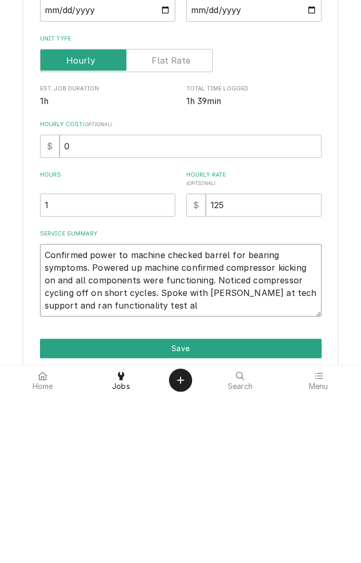
type textarea "x"
type textarea "Confirmed power to machine checked barrel for bearing symptoms. Powered up mach…"
type textarea "x"
type textarea "Confirmed power to machine checked barrel for bearing symptoms. Powered up mach…"
type textarea "x"
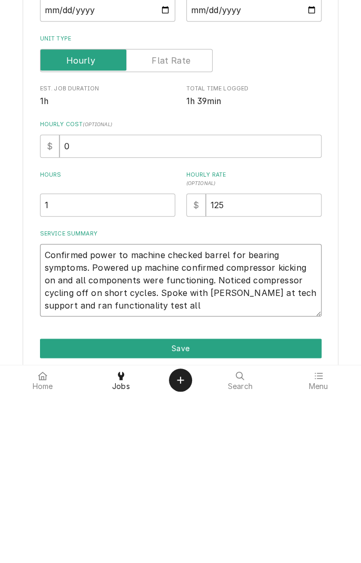
type textarea "Confirmed power to machine checked barrel for bearing symptoms. Powered up mach…"
type textarea "x"
type textarea "Confirmed power to machine checked barrel for bearing symptoms. Powered up mach…"
type textarea "x"
type textarea "Confirmed power to machine checked barrel for bearing symptoms. Powered up mach…"
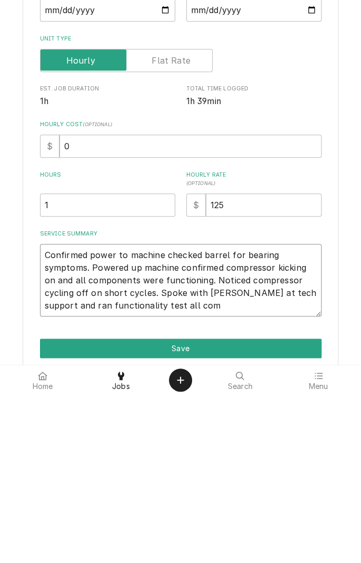
type textarea "x"
type textarea "Confirmed power to machine checked barrel for bearing symptoms. Powered up mach…"
type textarea "x"
type textarea "Confirmed power to machine checked barrel for bearing symptoms. Powered up mach…"
type textarea "x"
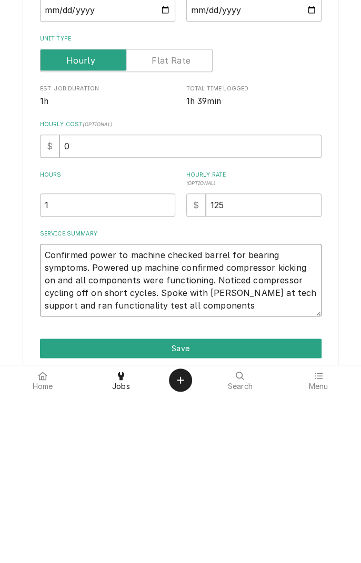
type textarea "Confirmed power to machine checked barrel for bearing symptoms. Powered up mach…"
type textarea "x"
type textarea "Confirmed power to machine checked barrel for bearing symptoms. Powered up mach…"
type textarea "x"
type textarea "Confirmed power to machine checked barrel for bearing symptoms. Powered up mach…"
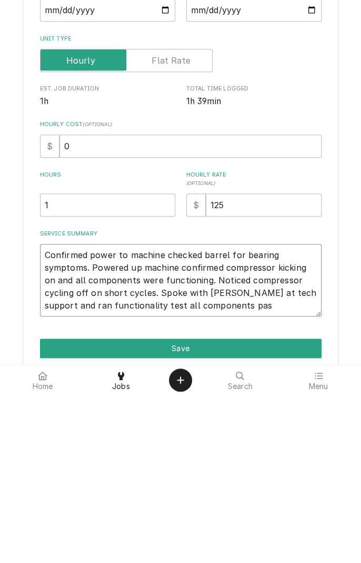
type textarea "x"
type textarea "Confirmed power to machine checked barrel for bearing symptoms. Powered up mach…"
type textarea "x"
type textarea "Confirmed power to machine checked barrel for bearing symptoms. Powered up mach…"
type textarea "x"
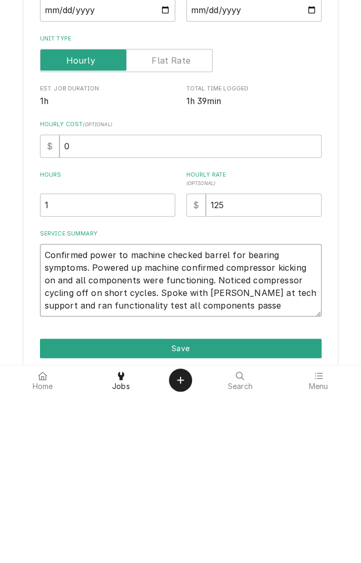
type textarea "Confirmed power to machine checked barrel for bearing symptoms. Powered up mach…"
type textarea "x"
type textarea "Confirmed power to machine checked barrel for bearing symptoms. Powered up mach…"
type textarea "x"
type textarea "Confirmed power to machine checked barrel for bearing symptoms. Powered up mach…"
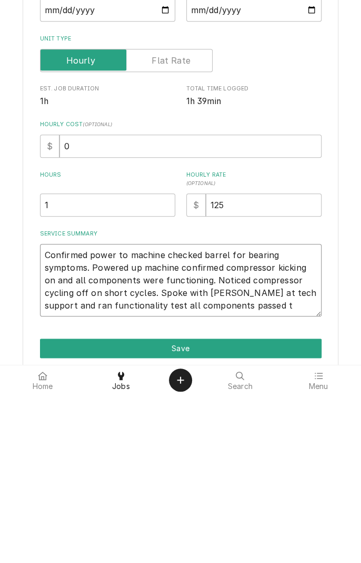
type textarea "x"
type textarea "Confirmed power to machine checked barrel for bearing symptoms. Powered up mach…"
type textarea "x"
type textarea "Confirmed power to machine checked barrel for bearing symptoms. Powered up mach…"
type textarea "x"
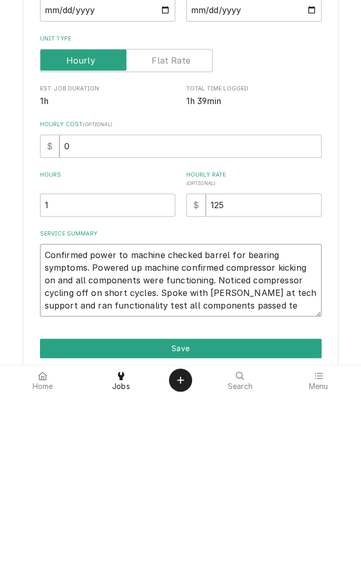
type textarea "Confirmed power to machine checked barrel for bearing symptoms. Powered up mach…"
type textarea "x"
type textarea "Confirmed power to machine checked barrel for bearing symptoms. Powered up mach…"
type textarea "x"
type textarea "Confirmed power to machine checked barrel for bearing symptoms. Powered up mach…"
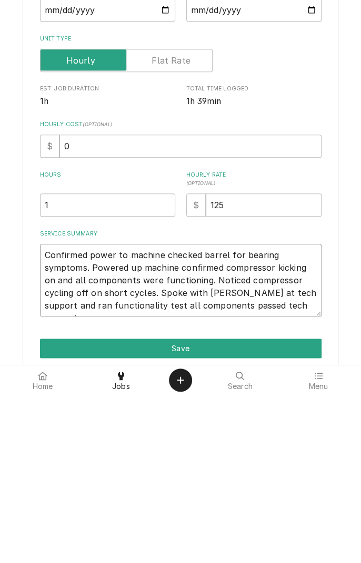
type textarea "x"
type textarea "Confirmed power to machine checked barrel for bearing symptoms. Powered up mach…"
type textarea "x"
type textarea "Confirmed power to machine checked barrel for bearing symptoms. Powered up mach…"
type textarea "x"
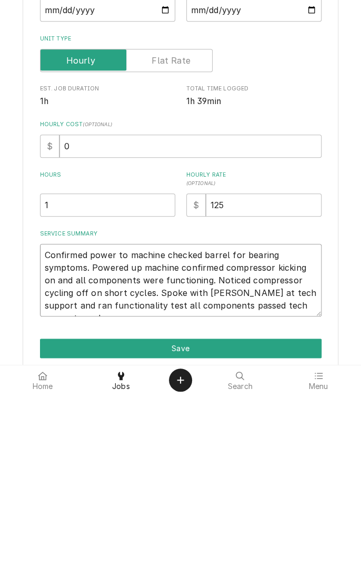
type textarea "Confirmed power to machine checked barrel for bearing symptoms. Powered up mach…"
type textarea "x"
type textarea "Confirmed power to machine checked barrel for bearing symptoms. Powered up mach…"
type textarea "x"
type textarea "Confirmed power to machine checked barrel for bearing symptoms. Powered up mach…"
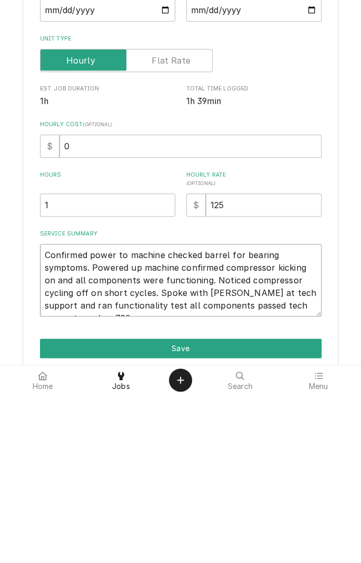
type textarea "x"
type textarea "Confirmed power to machine checked barrel for bearing symptoms. Powered up mach…"
type textarea "x"
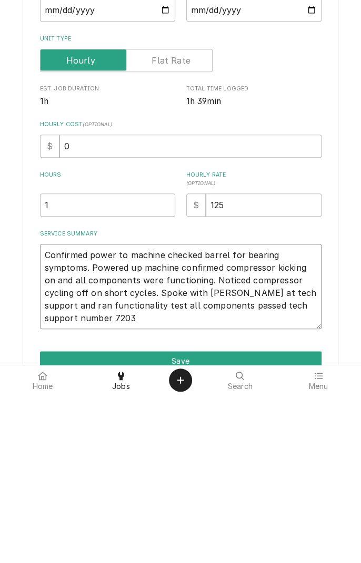
type textarea "Confirmed power to machine checked barrel for bearing symptoms. Powered up mach…"
type textarea "x"
type textarea "Confirmed power to machine checked barrel for bearing symptoms. Powered up mach…"
type textarea "x"
type textarea "Confirmed power to machine checked barrel for bearing symptoms. Powered up mach…"
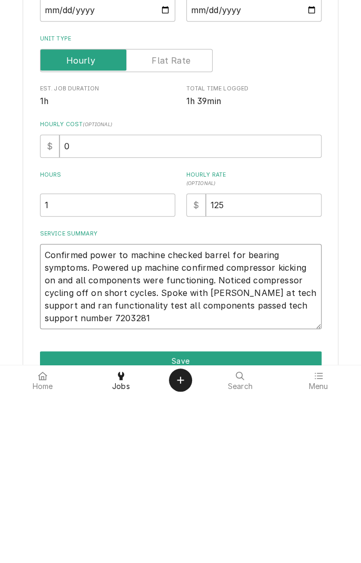
type textarea "x"
type textarea "Confirmed power to machine checked barrel for bearing symptoms. Powered up mach…"
type textarea "x"
type textarea "Confirmed power to machine checked barrel for bearing symptoms. Powered up mach…"
type textarea "x"
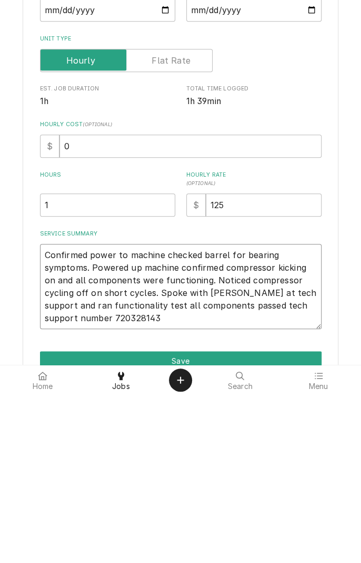
type textarea "Confirmed power to machine checked barrel for bearing symptoms. Powered up mach…"
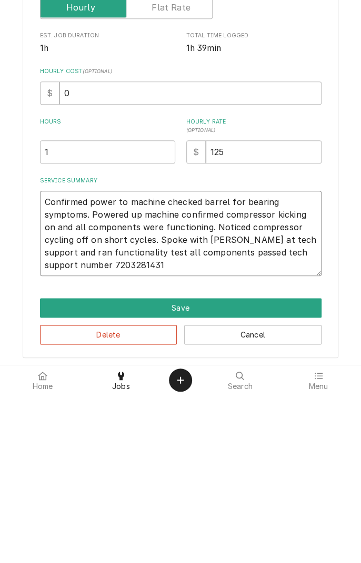
scroll to position [55, 0]
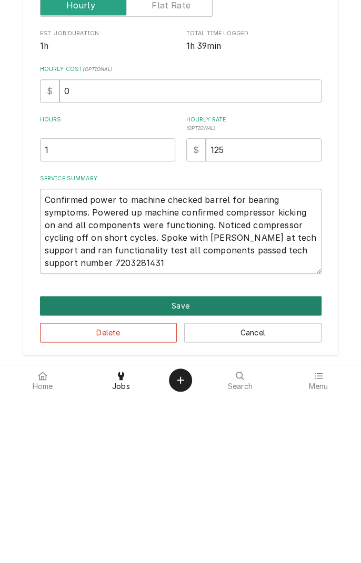
click at [288, 476] on button "Save" at bounding box center [180, 473] width 281 height 19
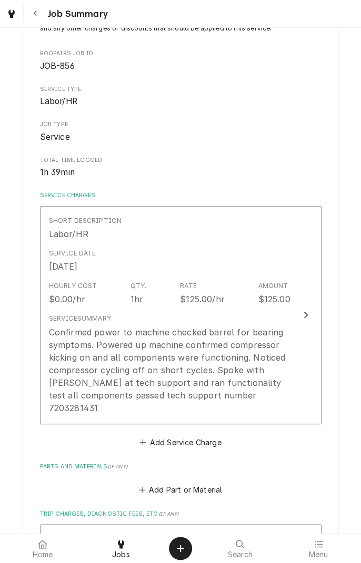
scroll to position [90, 0]
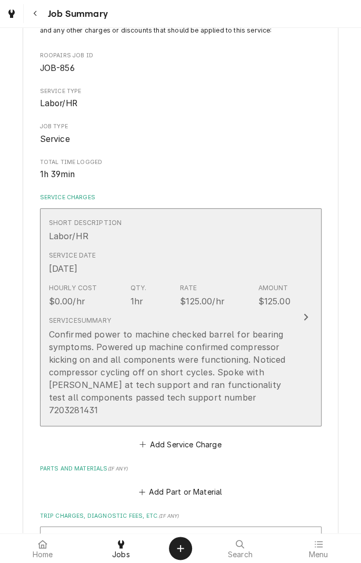
click at [225, 287] on div "Hourly Cost $0.00/hr Qty. 1hr Rate $125.00/hr Amount $125.00" at bounding box center [169, 295] width 241 height 33
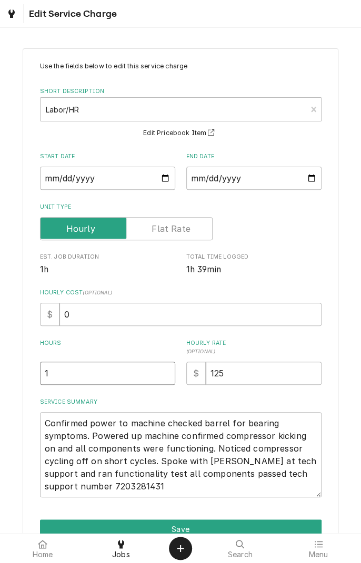
click at [108, 376] on input "1" at bounding box center [107, 373] width 135 height 23
type textarea "x"
type input "2"
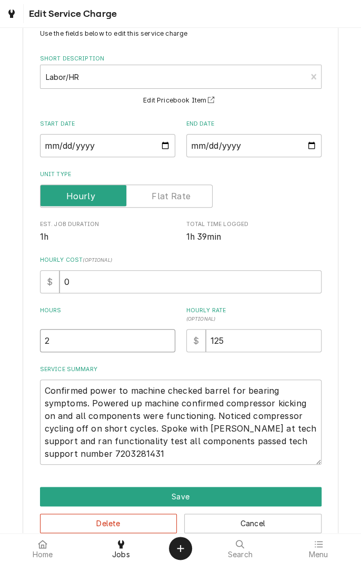
scroll to position [55, 0]
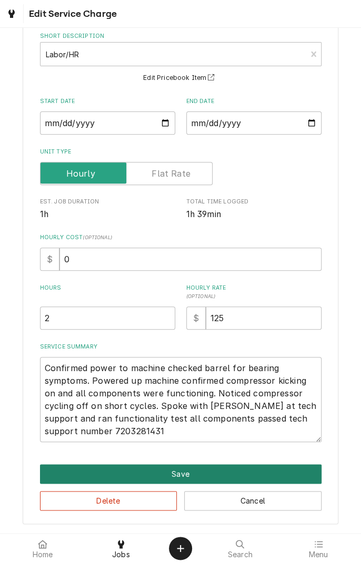
click at [239, 483] on button "Save" at bounding box center [180, 473] width 281 height 19
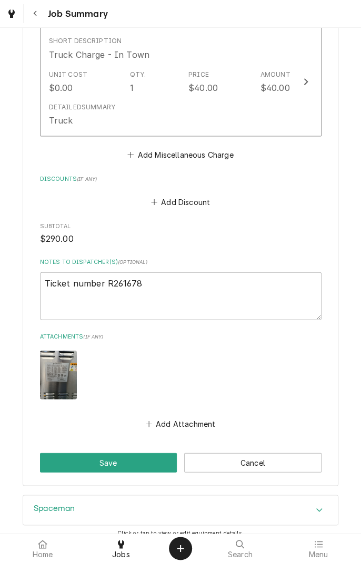
scroll to position [638, 0]
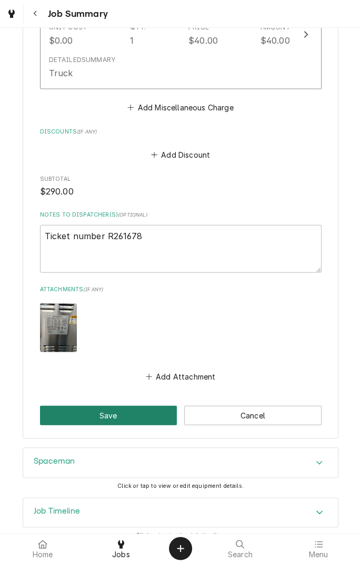
click at [137, 408] on button "Save" at bounding box center [108, 414] width 137 height 19
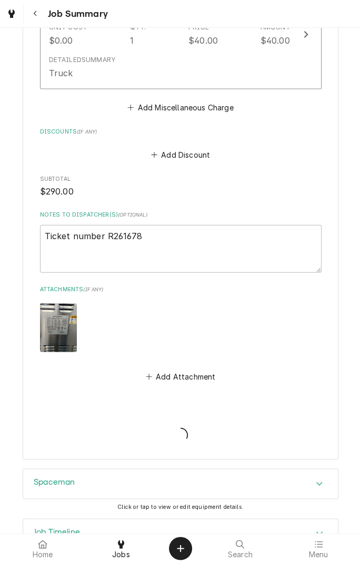
type textarea "x"
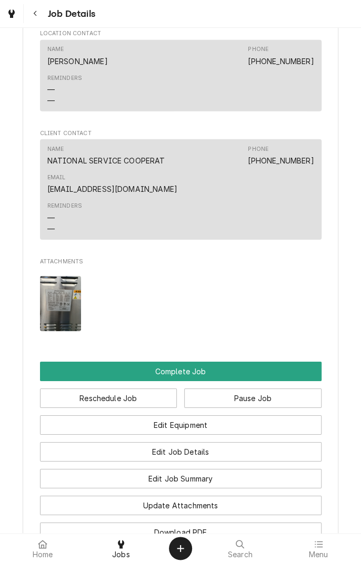
scroll to position [1156, 0]
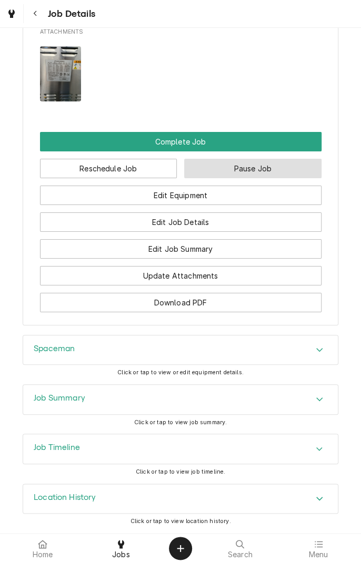
click at [266, 164] on button "Pause Job" at bounding box center [252, 168] width 137 height 19
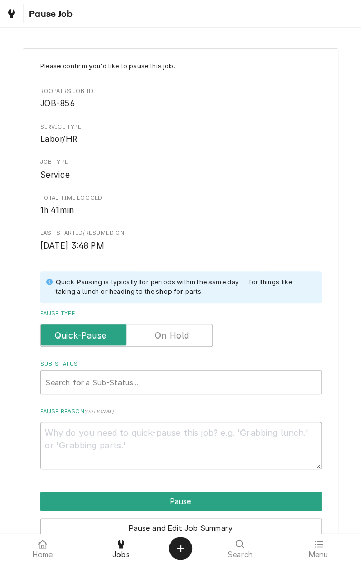
click at [185, 336] on label "Pause Type" at bounding box center [126, 335] width 172 height 23
click at [185, 336] on input "Pause Type" at bounding box center [126, 335] width 163 height 23
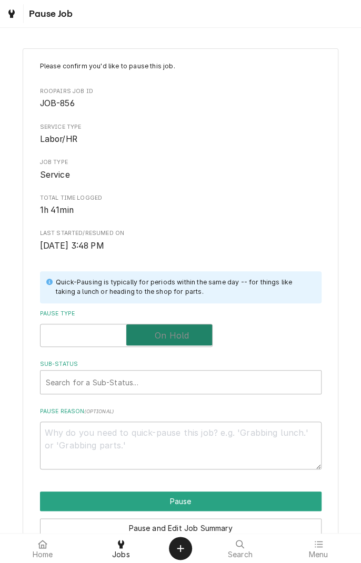
checkbox input "true"
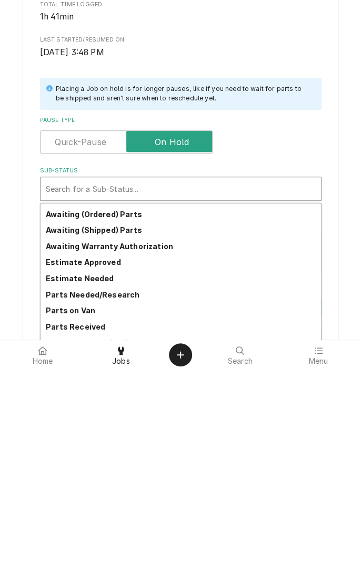
scroll to position [52, 0]
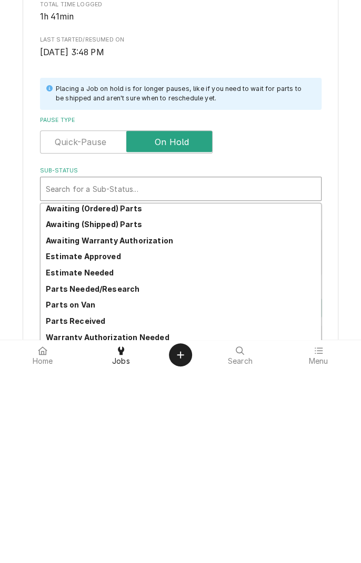
click at [125, 480] on strong "Parts Needed/Research" at bounding box center [93, 482] width 94 height 9
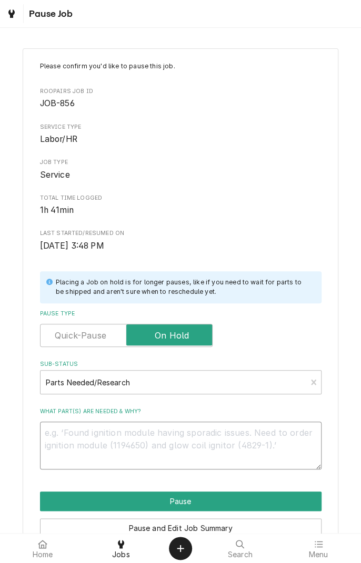
click at [219, 448] on textarea "What part(s) are needed & why?" at bounding box center [180, 445] width 281 height 47
type textarea "x"
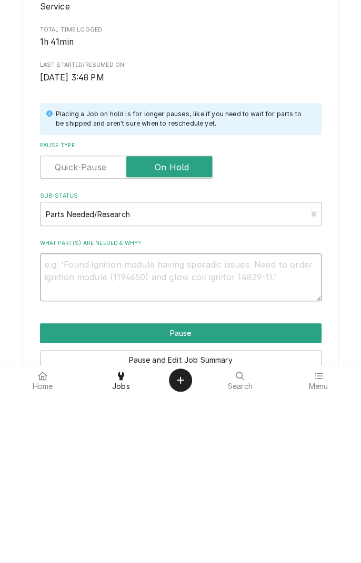
type textarea "W"
type textarea "x"
type textarea "Wa"
type textarea "x"
type textarea "Wai"
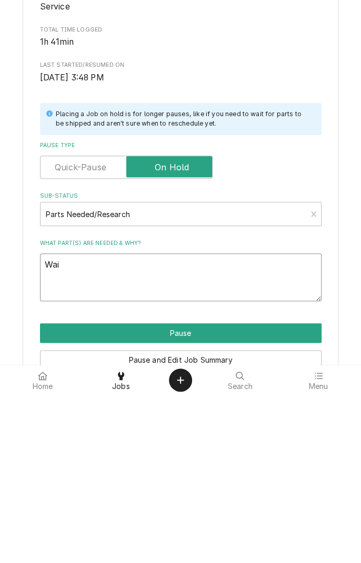
type textarea "x"
type textarea "Waiting"
type textarea "x"
type textarea "Waiting f"
type textarea "x"
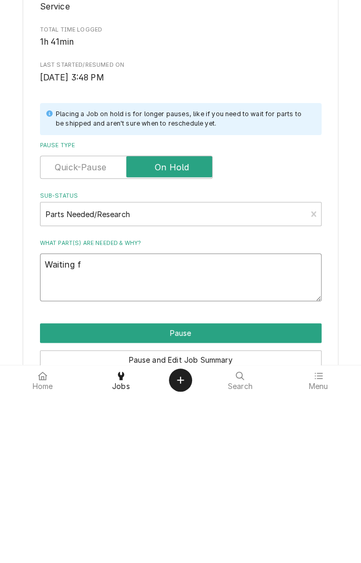
type textarea "Waiting fo"
type textarea "x"
type textarea "Waiting for"
type textarea "x"
type textarea "Waiting for"
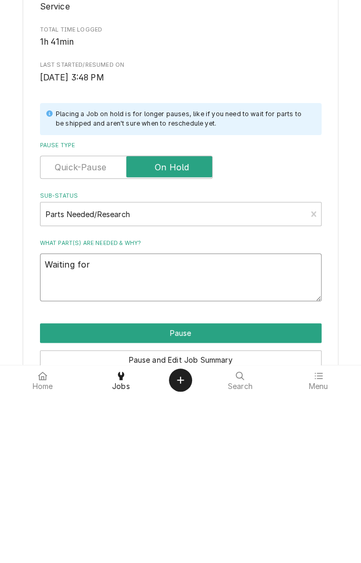
type textarea "x"
type textarea "Waiting for t"
type textarea "x"
type textarea "Waiting for te"
type textarea "x"
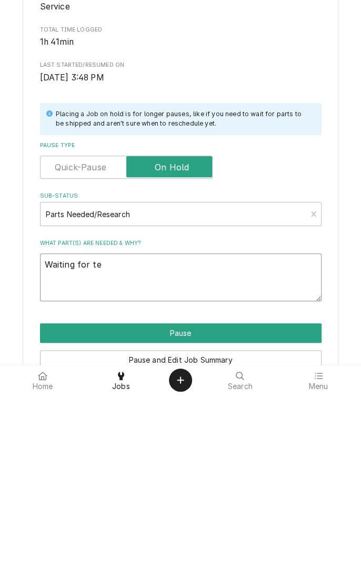
type textarea "Waiting for tech"
type textarea "x"
type textarea "Waiting for tech support"
type textarea "x"
type textarea "Waiting for tech support to"
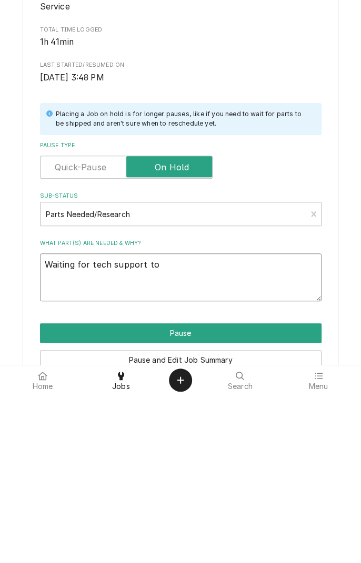
type textarea "x"
type textarea "Waiting for tech support to c"
type textarea "x"
type textarea "Waiting for tech support to ca"
type textarea "x"
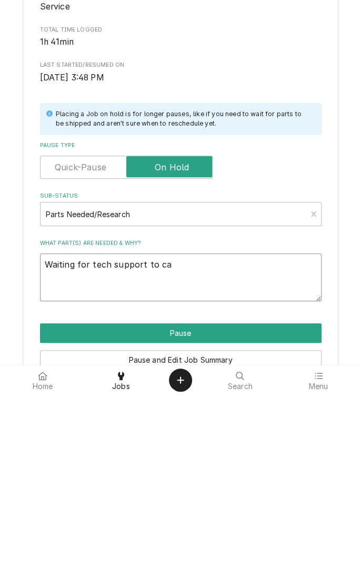
type textarea "Waiting for tech support to cal"
type textarea "x"
type textarea "Waiting for tech support to call"
type textarea "x"
type textarea "Waiting for tech support to call"
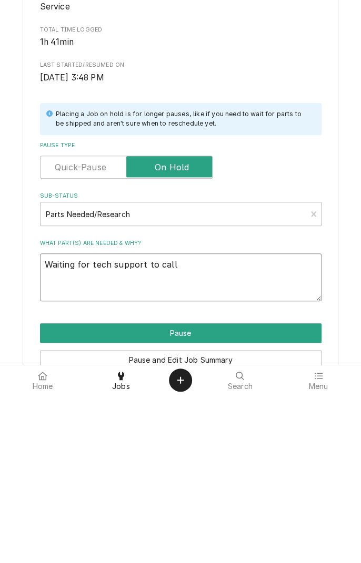
type textarea "x"
type textarea "Waiting for tech support to call b"
type textarea "x"
type textarea "Waiting for tech support to call ba"
type textarea "x"
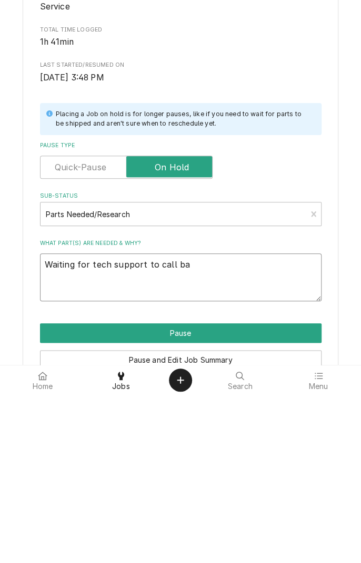
type textarea "Waiting for tech support to call bac"
type textarea "x"
type textarea "Waiting for tech support to call back"
type textarea "x"
type textarea "Waiting for tech support to call back"
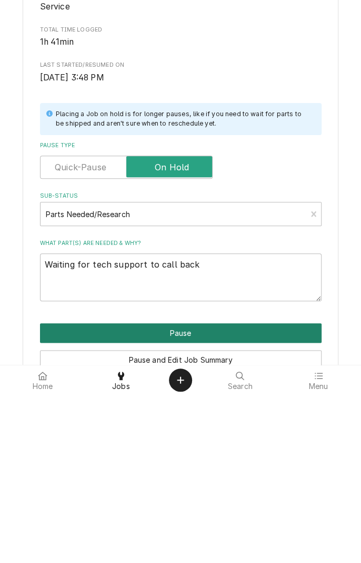
click at [242, 498] on button "Pause" at bounding box center [180, 501] width 281 height 19
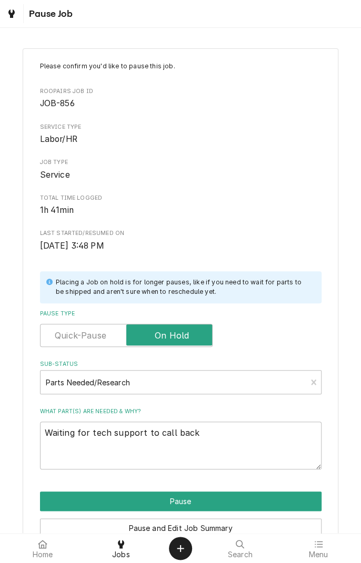
type textarea "x"
